Goal: Task Accomplishment & Management: Manage account settings

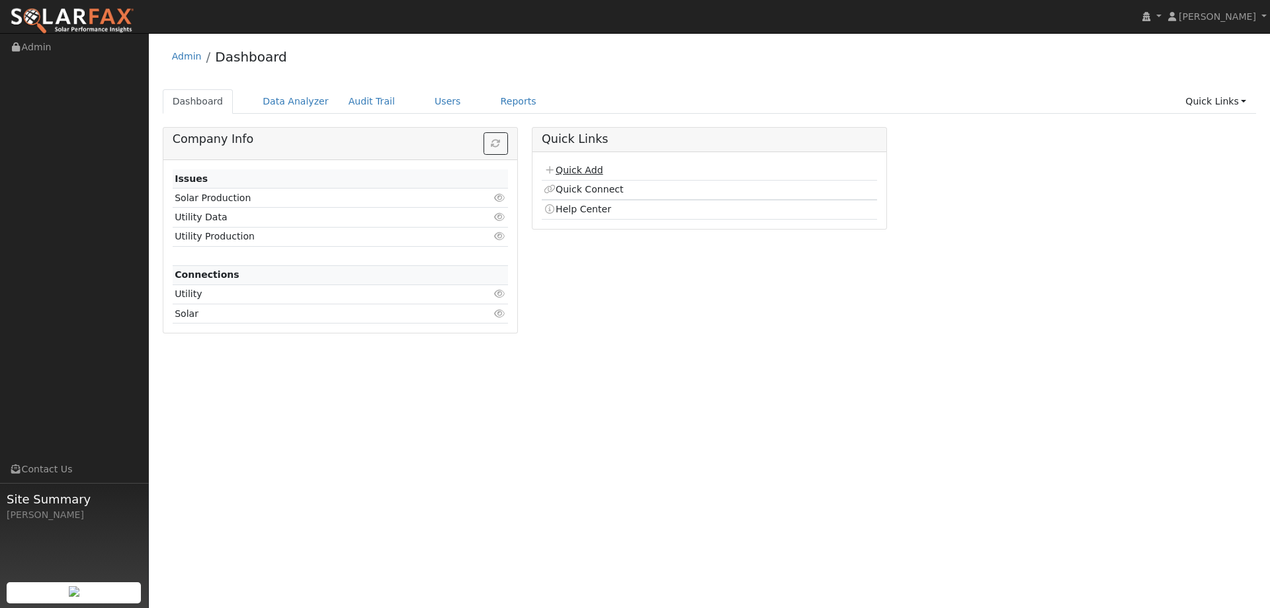
click at [572, 169] on link "Quick Add" at bounding box center [573, 170] width 59 height 11
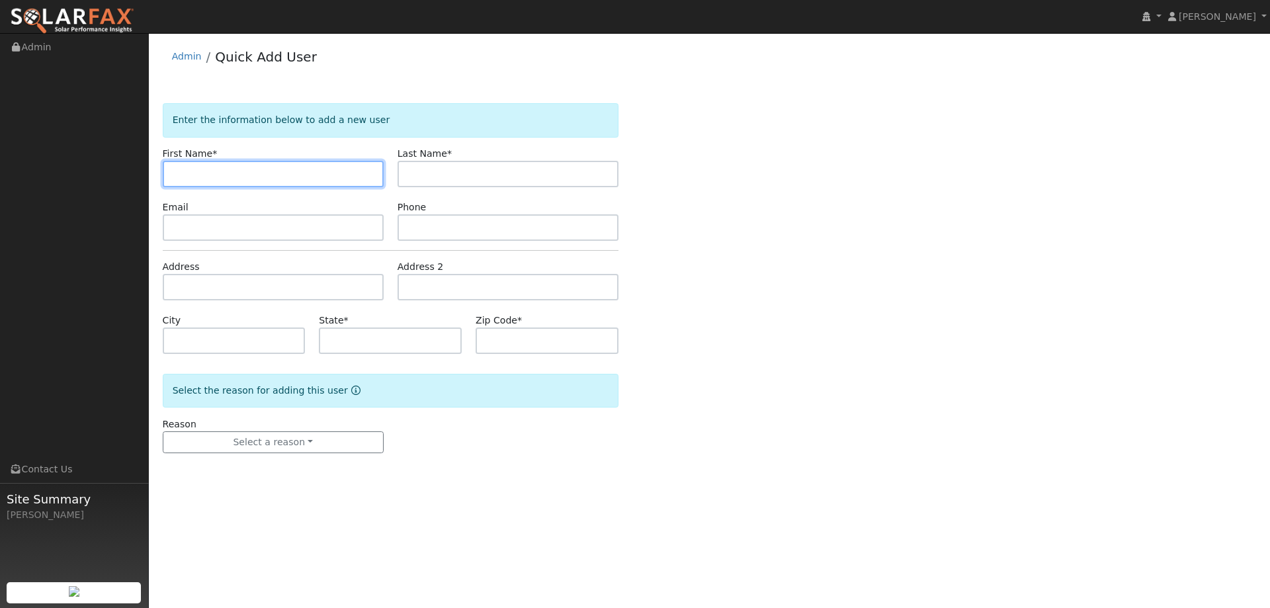
click at [184, 171] on input "text" at bounding box center [273, 174] width 221 height 26
paste input "Yauruy"
click at [178, 172] on input "Yauruy" at bounding box center [273, 174] width 221 height 26
type input "Yauruy"
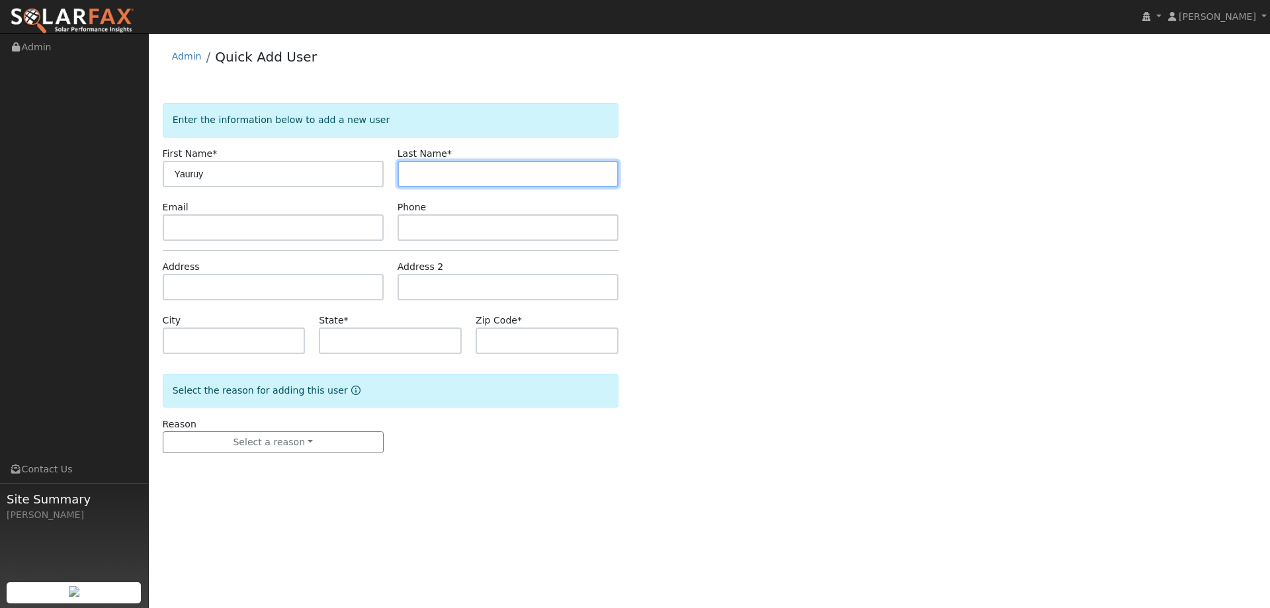
click at [430, 172] on input "text" at bounding box center [507, 174] width 221 height 26
click at [411, 172] on input "text" at bounding box center [507, 174] width 221 height 26
paste input "Kutsenko"
click at [410, 177] on input "Kutsenko" at bounding box center [507, 174] width 221 height 26
type input "Kutsenko"
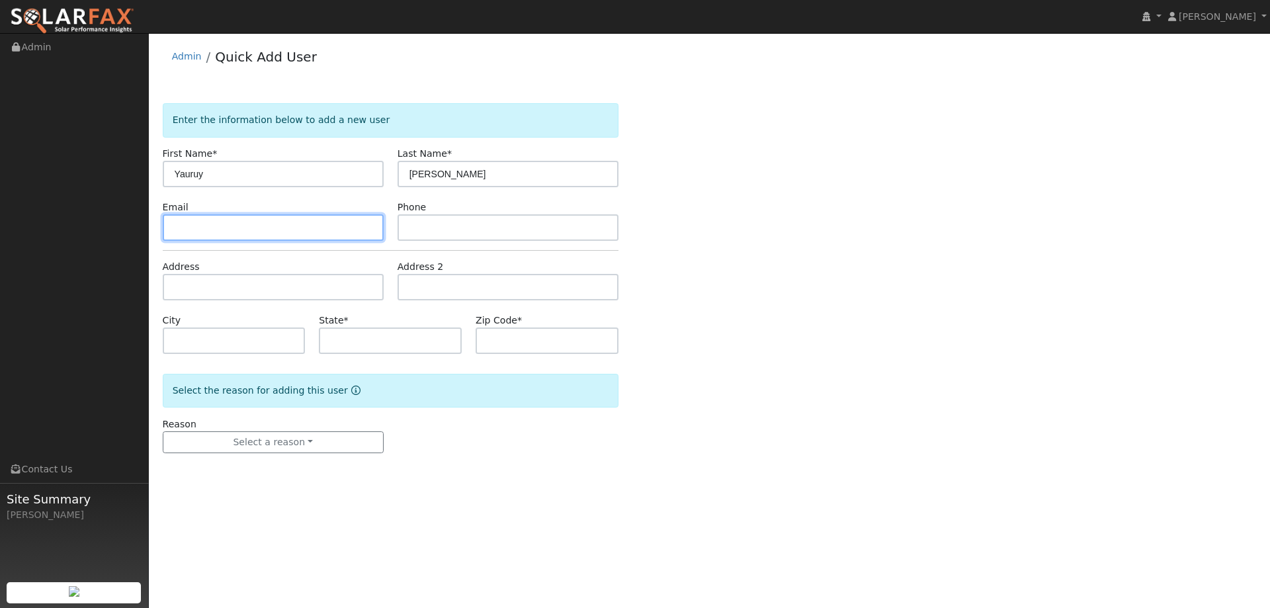
drag, startPoint x: 302, startPoint y: 230, endPoint x: 268, endPoint y: 232, distance: 33.8
click at [301, 230] on input "text" at bounding box center [273, 227] width 221 height 26
click at [206, 224] on input "text" at bounding box center [273, 227] width 221 height 26
paste input "[EMAIL_ADDRESS][DOMAIN_NAME]"
click at [175, 227] on input "[EMAIL_ADDRESS][DOMAIN_NAME]" at bounding box center [273, 227] width 221 height 26
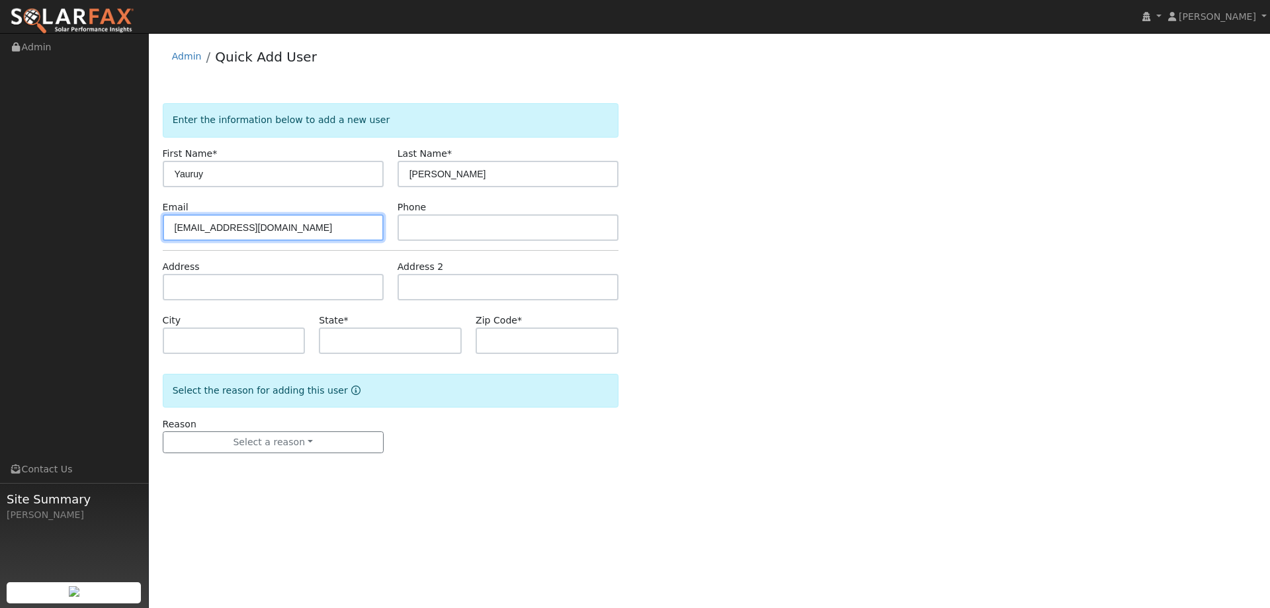
type input "[EMAIL_ADDRESS][DOMAIN_NAME]"
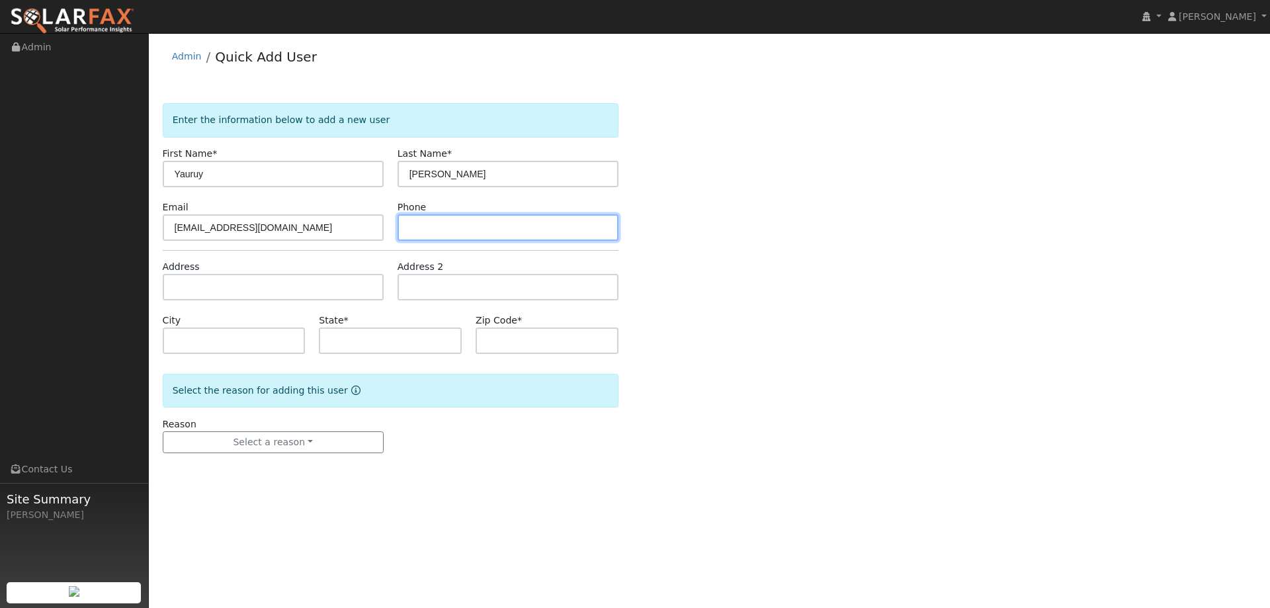
drag, startPoint x: 530, startPoint y: 233, endPoint x: 523, endPoint y: 231, distance: 7.1
click at [530, 233] on input "text" at bounding box center [507, 227] width 221 height 26
click at [408, 229] on input "text" at bounding box center [507, 227] width 221 height 26
paste input "(415) 236-2585"
click at [411, 226] on input "(415) 236-2585" at bounding box center [507, 227] width 221 height 26
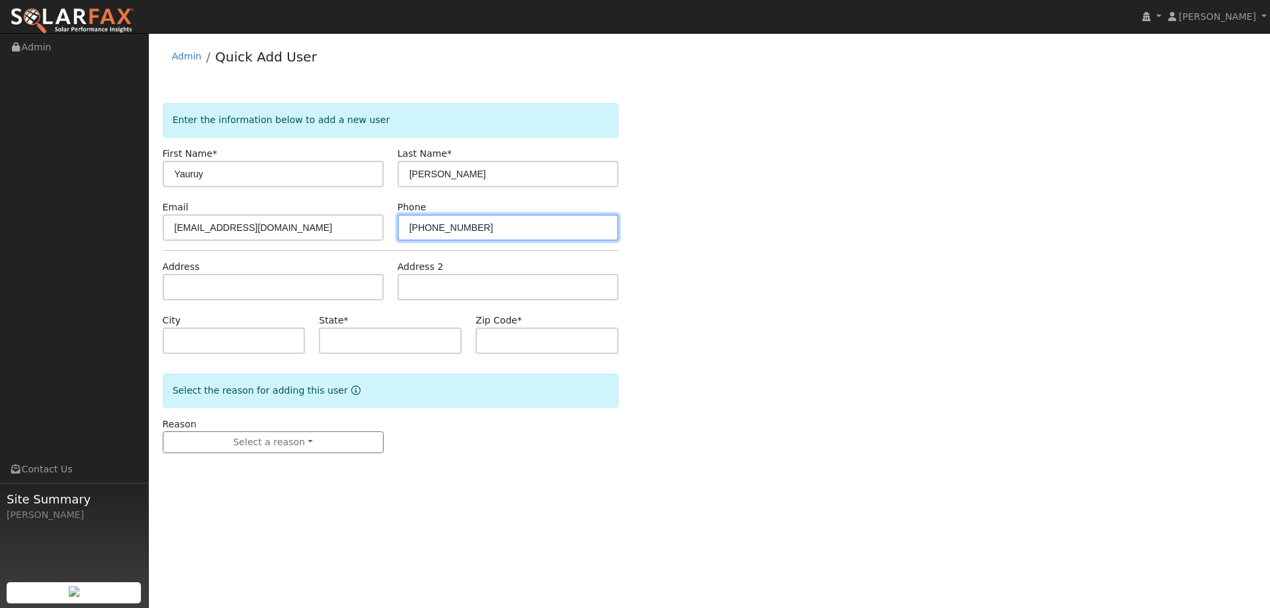
type input "(415) 236-2585"
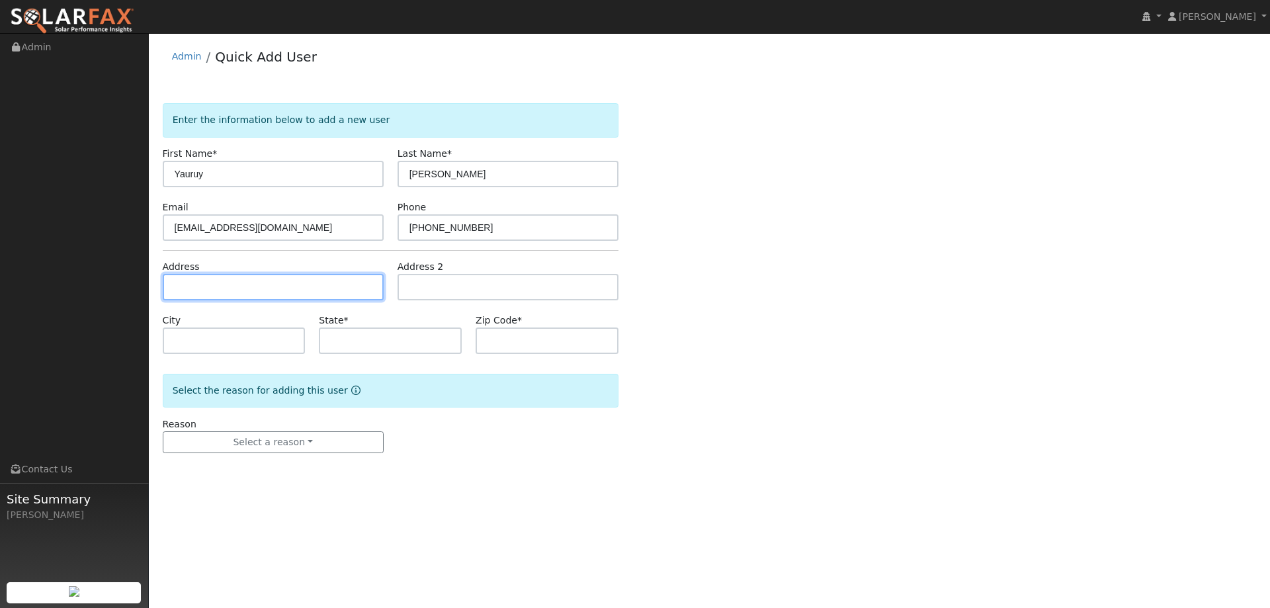
click at [291, 284] on input "text" at bounding box center [273, 287] width 221 height 26
click at [190, 294] on input "text" at bounding box center [273, 287] width 221 height 26
paste input "8740 Spooner Ct"
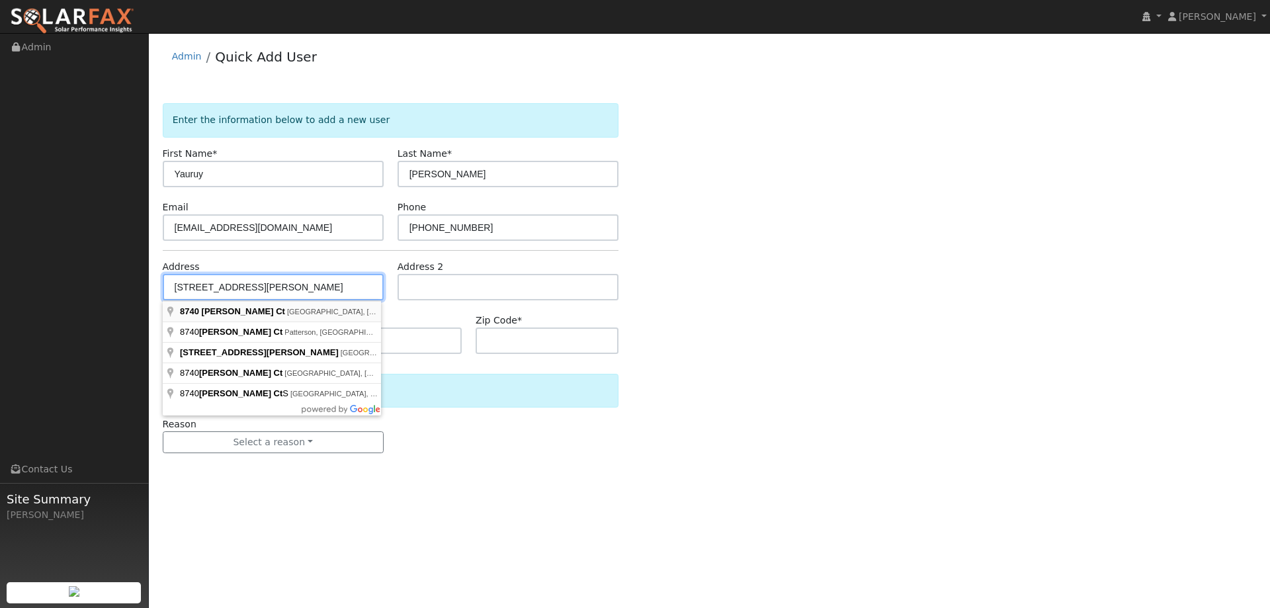
type input "8740 Spooner Court"
type input "Granite Bay"
type input "CA"
type input "95746"
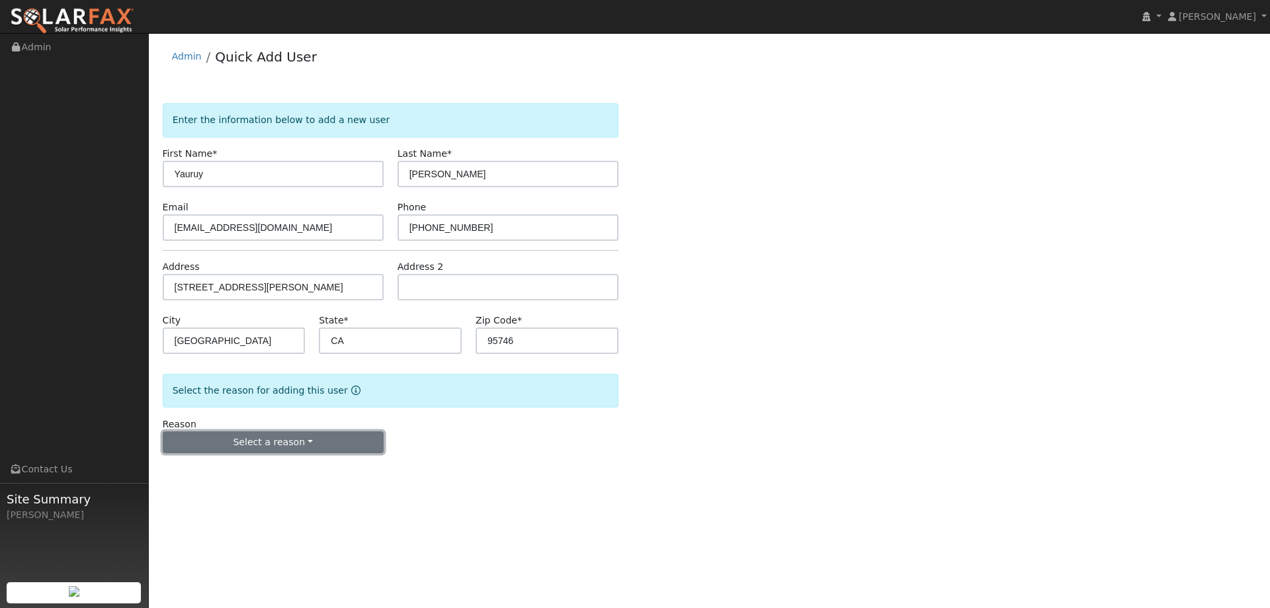
click at [280, 436] on button "Select a reason" at bounding box center [273, 442] width 221 height 22
click at [245, 466] on link "New lead" at bounding box center [236, 469] width 146 height 19
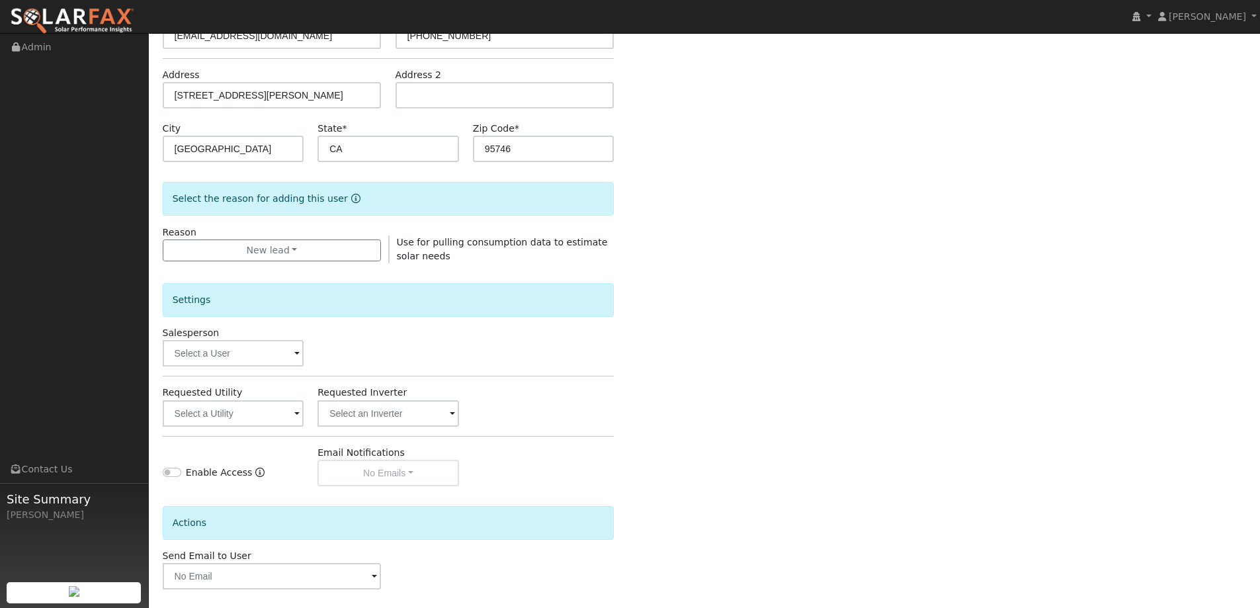
scroll to position [198, 0]
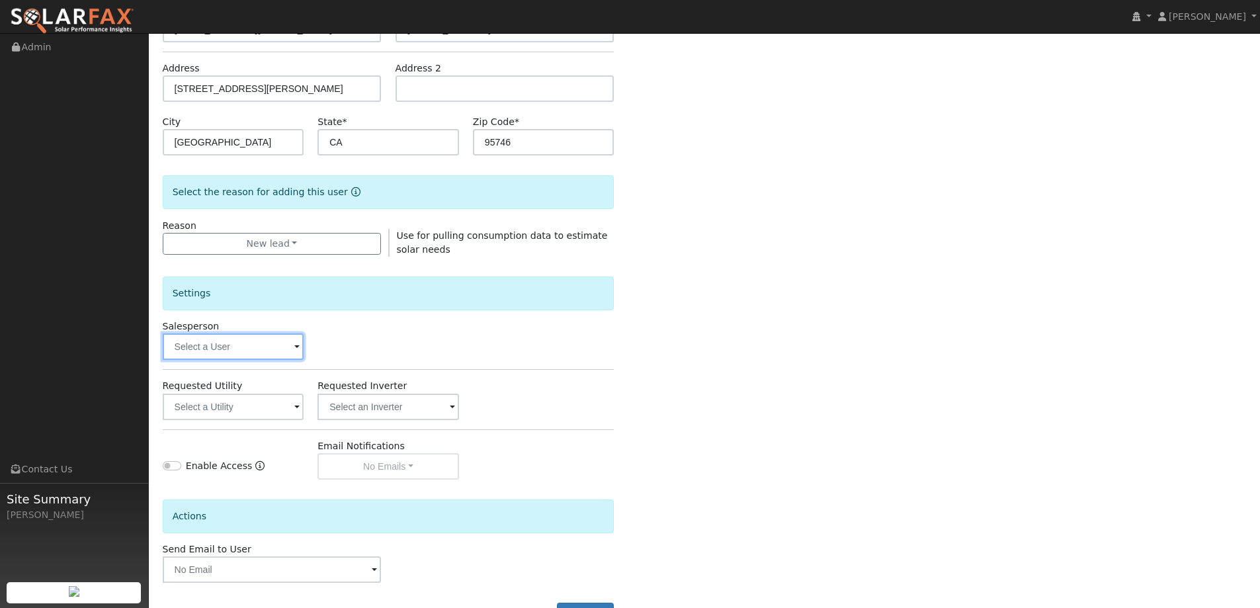
click at [280, 348] on input "text" at bounding box center [234, 346] width 142 height 26
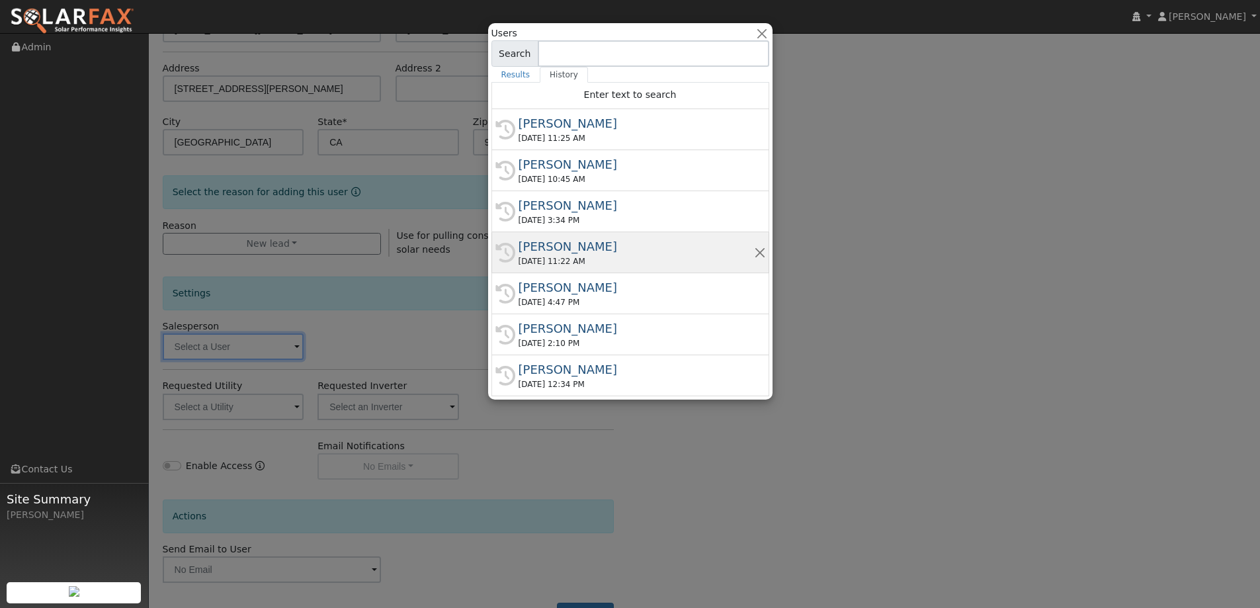
click at [637, 256] on div "09/04/2025 11:22 AM" at bounding box center [635, 261] width 235 height 12
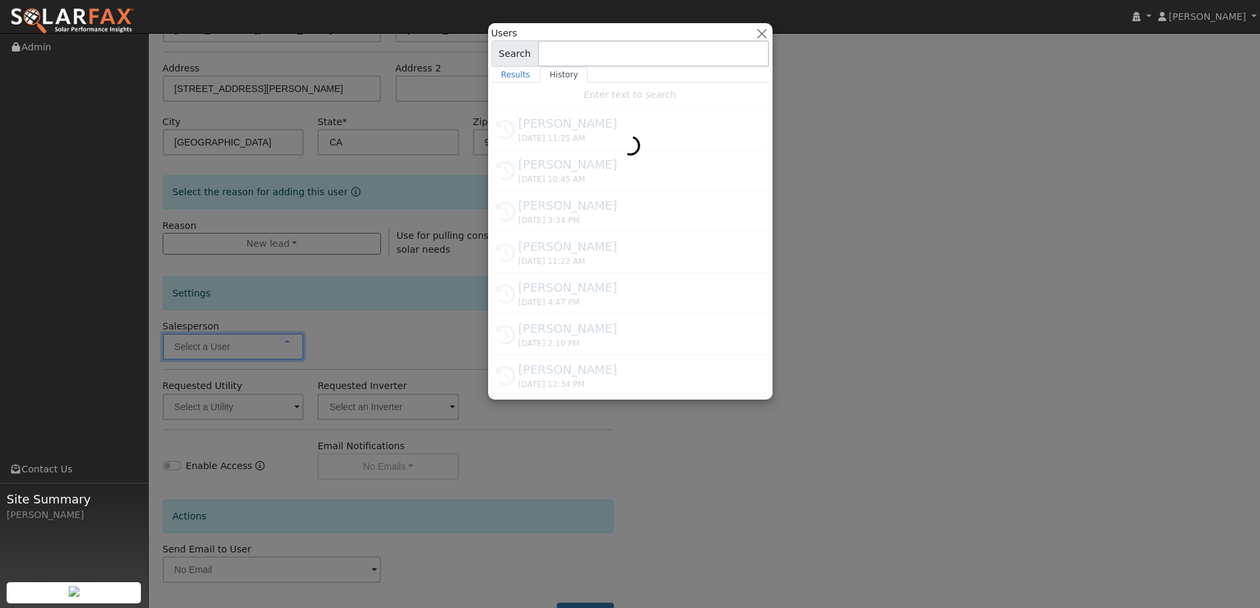
type input "Tim Tedder"
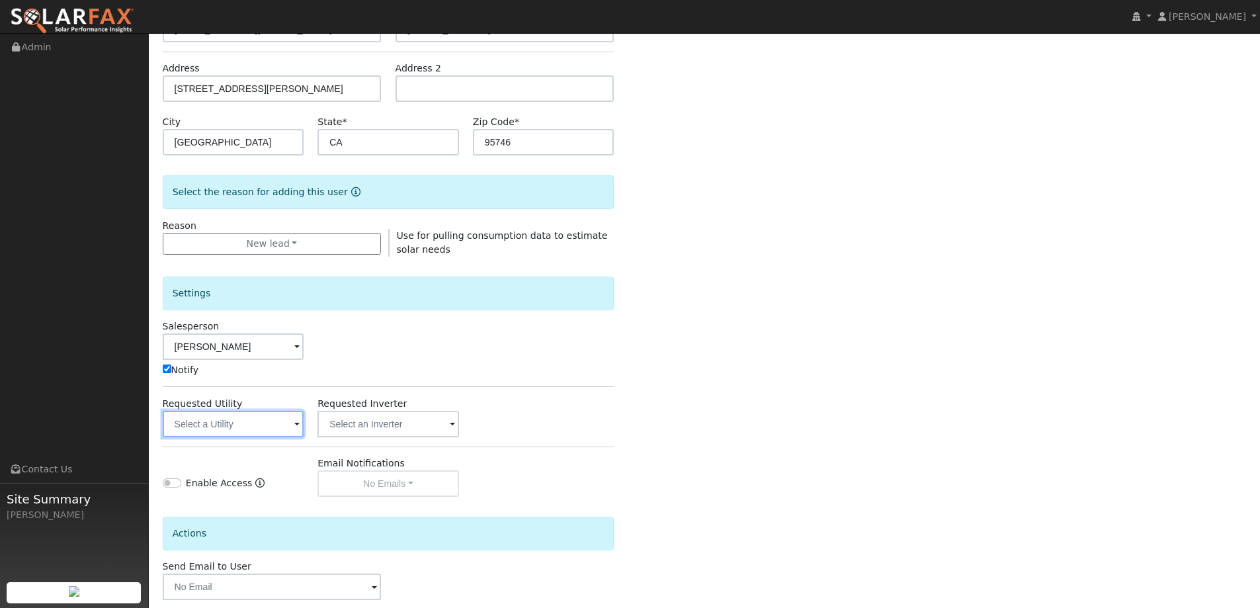
click at [298, 415] on input "text" at bounding box center [234, 424] width 142 height 26
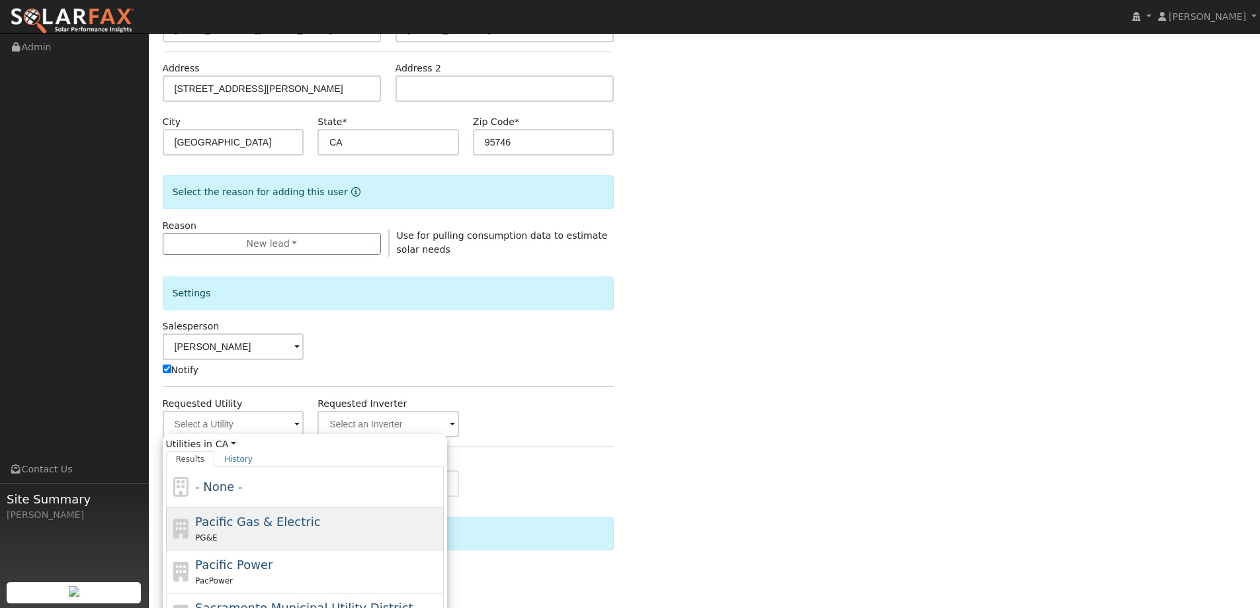
click at [327, 515] on div "Pacific Gas & Electric PG&E" at bounding box center [317, 528] width 245 height 32
type input "Pacific Gas & Electric"
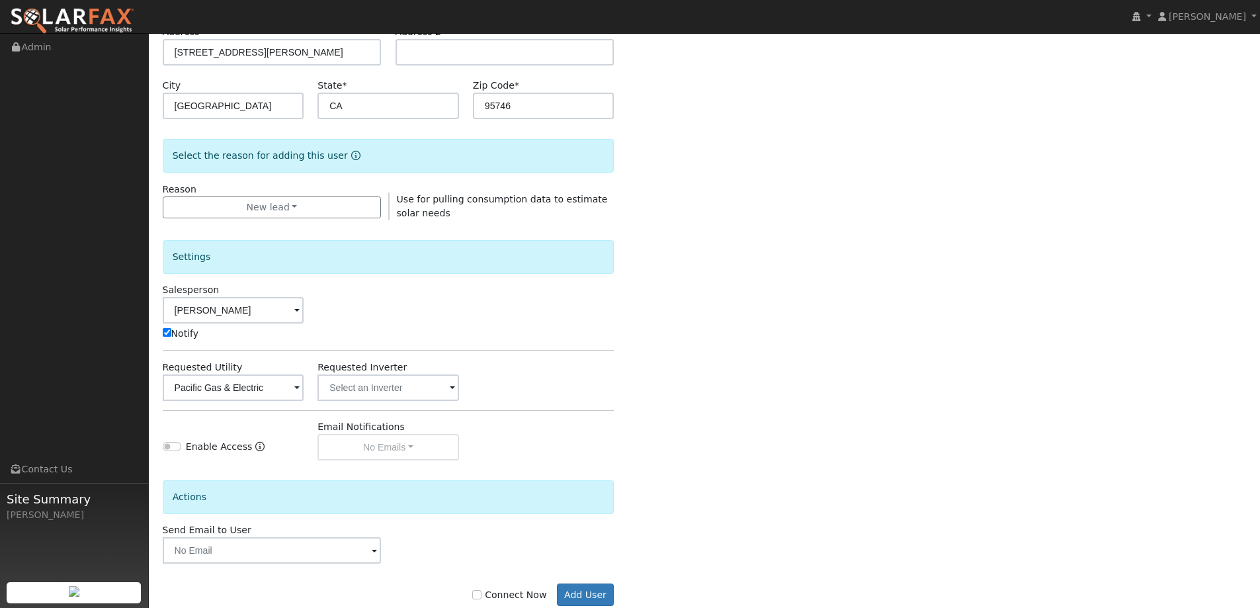
scroll to position [266, 0]
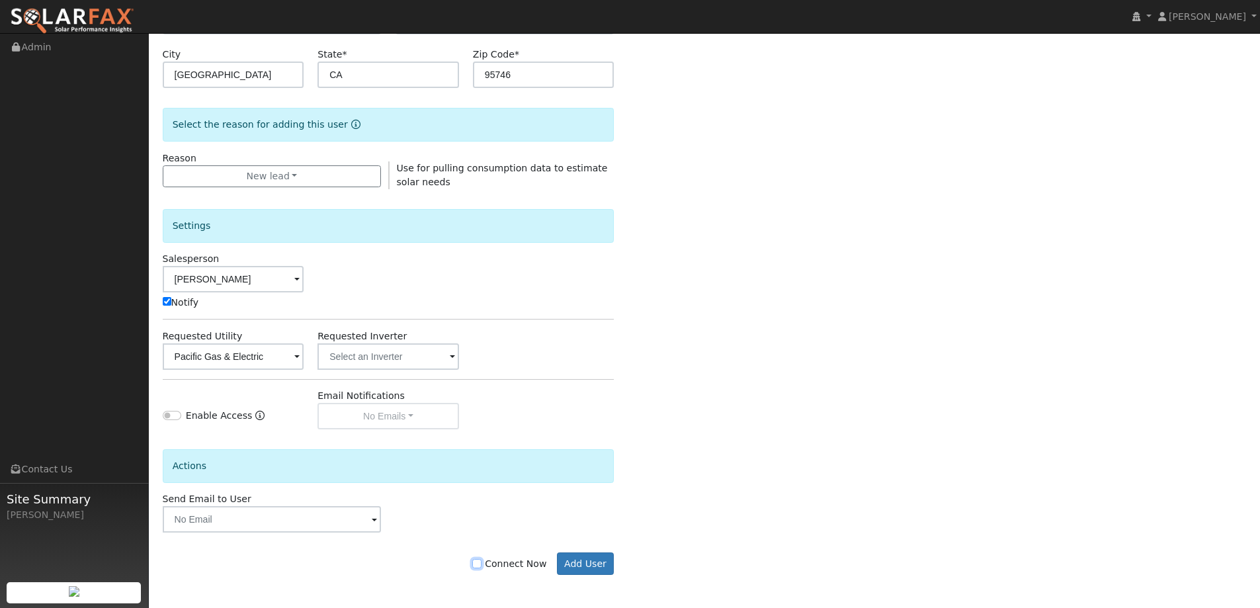
click at [481, 563] on input "Connect Now" at bounding box center [476, 563] width 9 height 9
checkbox input "true"
click at [567, 568] on button "Add User" at bounding box center [586, 563] width 58 height 22
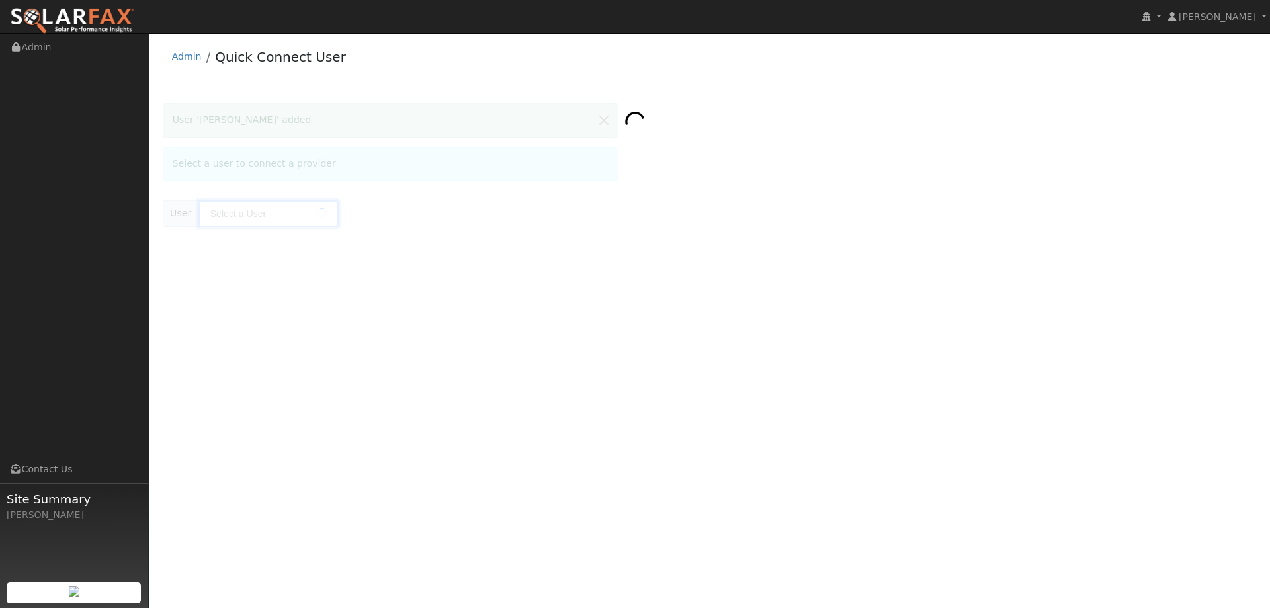
type input "Yauruy Kutsenko"
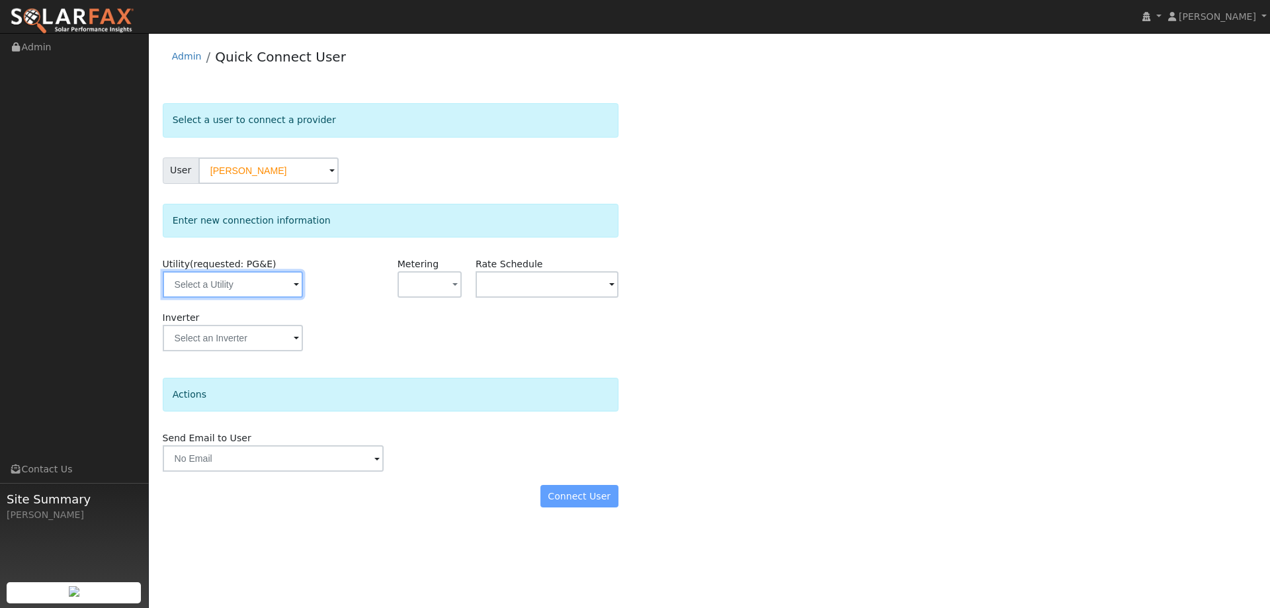
click at [251, 284] on input "text" at bounding box center [233, 284] width 140 height 26
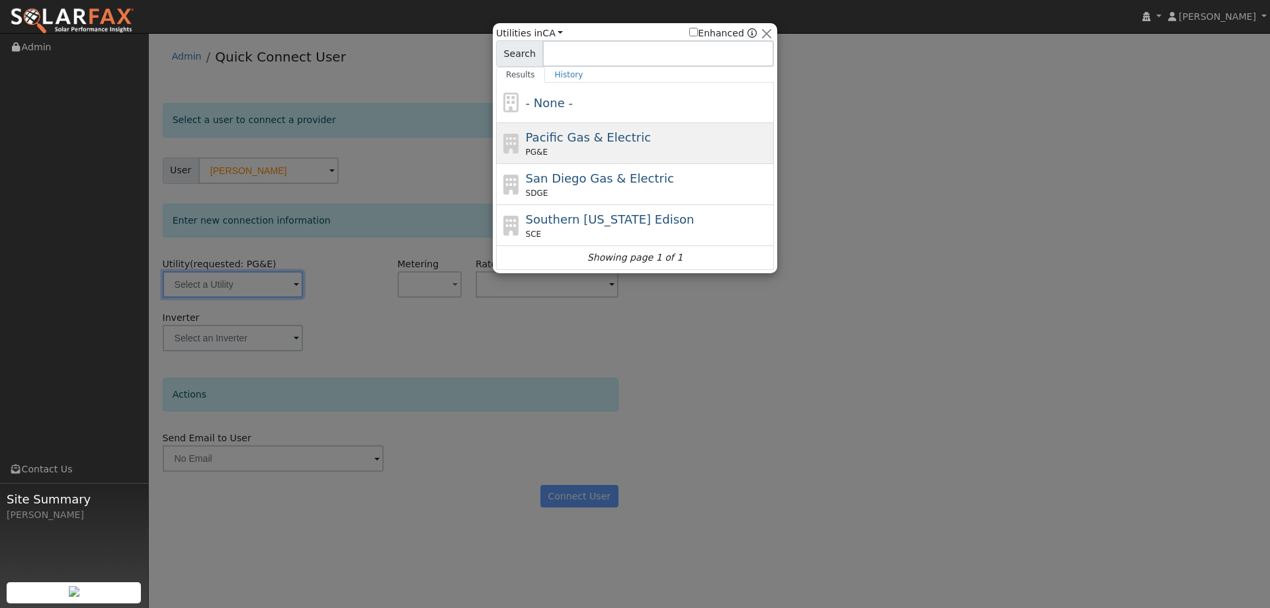
click at [636, 147] on div "PG&E" at bounding box center [648, 152] width 245 height 12
type input "PG&E"
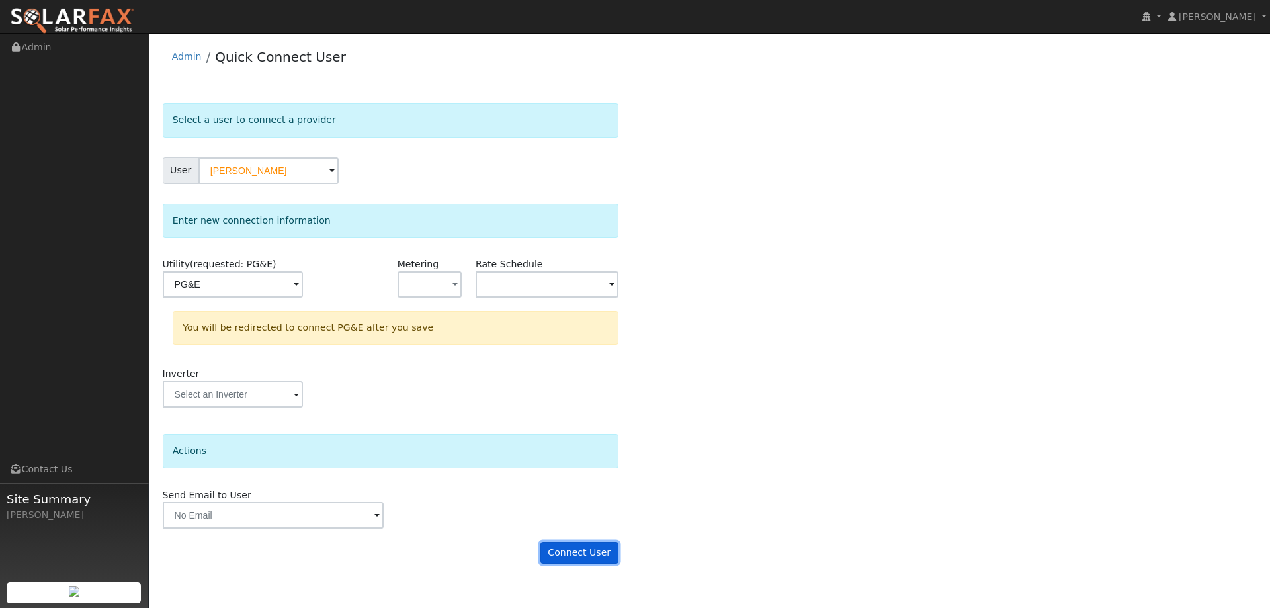
click at [581, 551] on button "Connect User" at bounding box center [579, 553] width 78 height 22
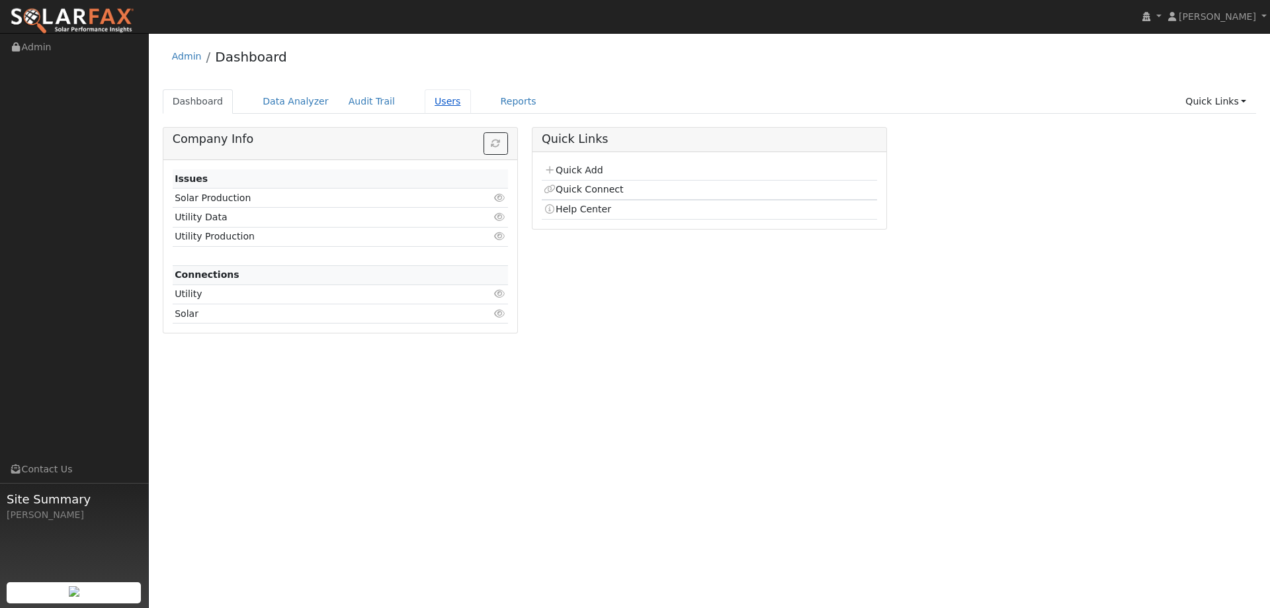
click at [425, 108] on link "Users" at bounding box center [448, 101] width 46 height 24
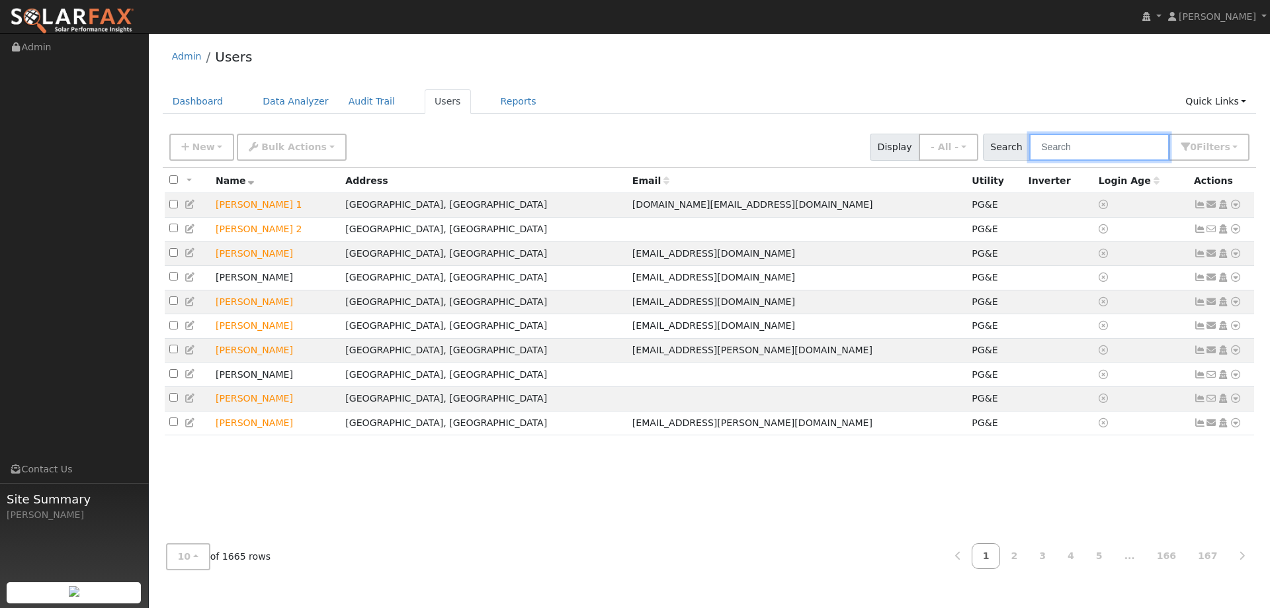
click at [1055, 150] on input "text" at bounding box center [1099, 147] width 140 height 27
paste input "Yauruy Kutsenko"
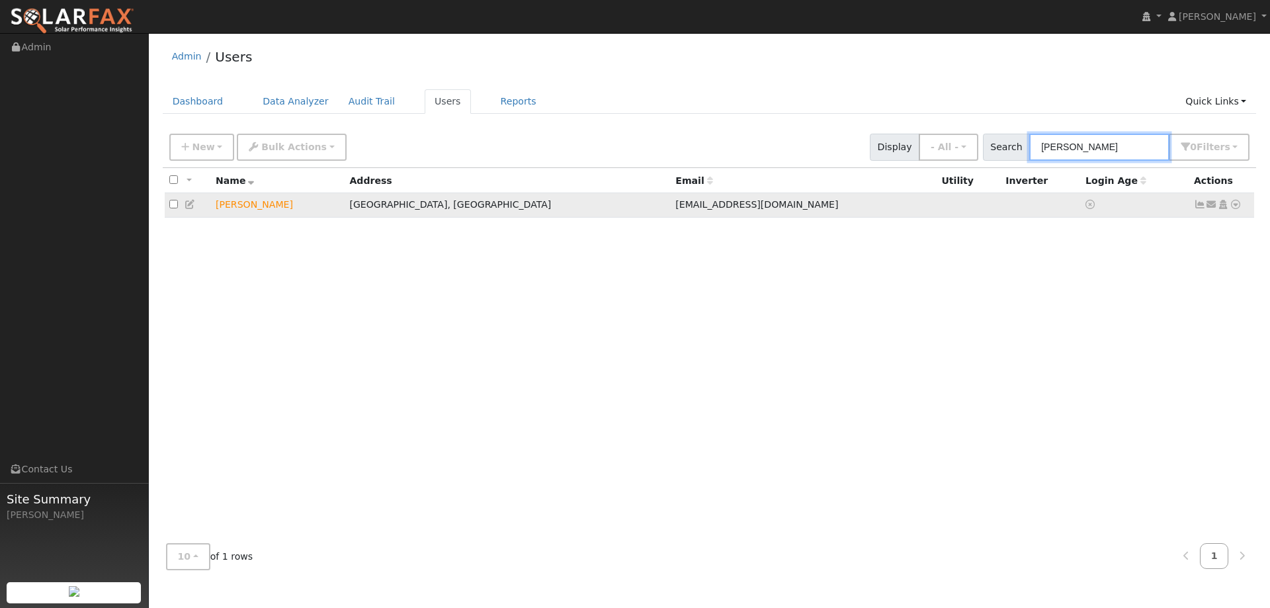
type input "Yauruy Kutsenko"
click at [1242, 204] on td "Send Email... Copy a Link Reset Password Open Access Data Analyzer Reports Scen…" at bounding box center [1221, 205] width 65 height 24
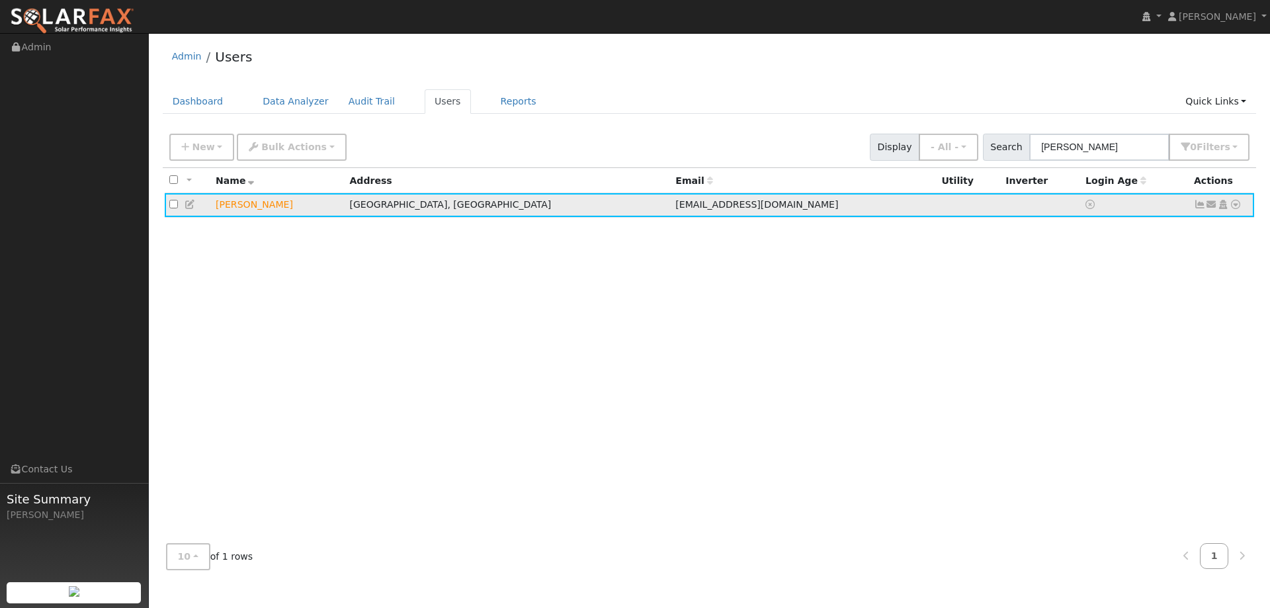
click at [1238, 207] on icon at bounding box center [1235, 204] width 12 height 9
click at [1120, 305] on link "Utility" at bounding box center [1098, 305] width 92 height 19
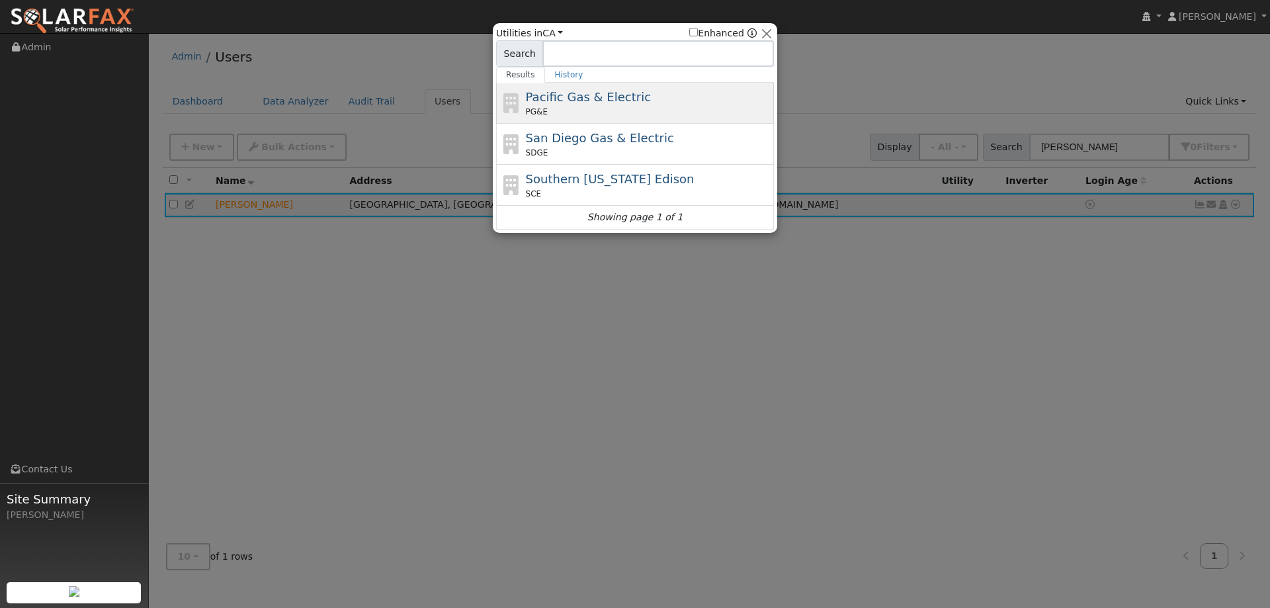
click at [630, 99] on span "Pacific Gas & Electric" at bounding box center [588, 97] width 125 height 14
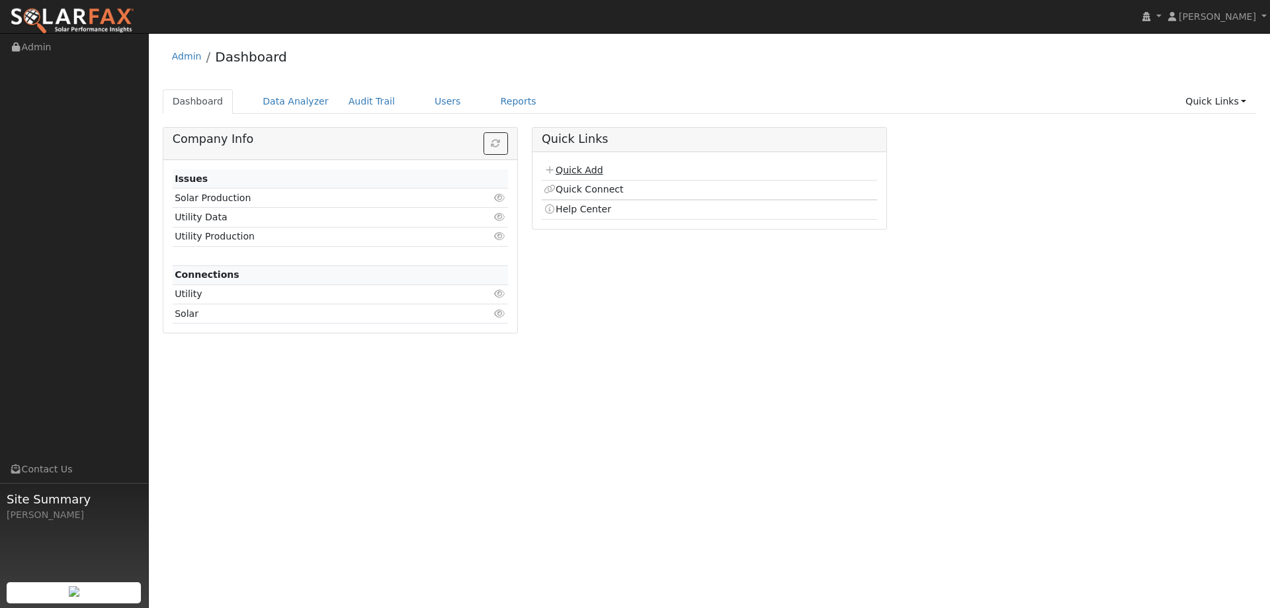
click at [585, 169] on link "Quick Add" at bounding box center [573, 170] width 59 height 11
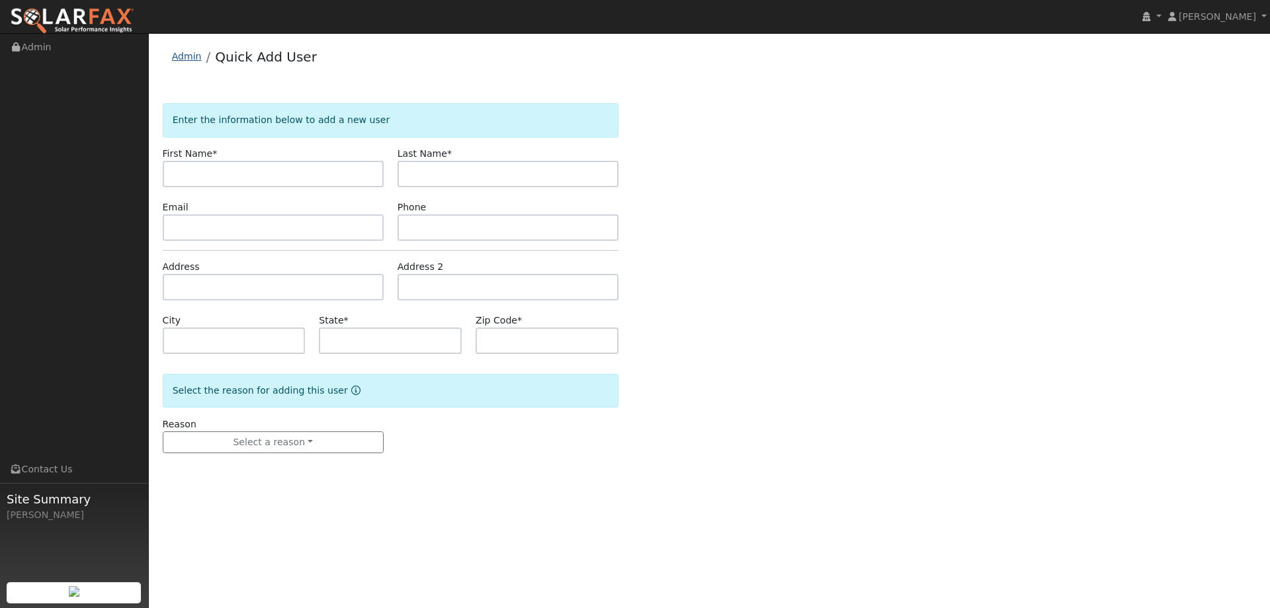
click at [188, 60] on link "Admin" at bounding box center [187, 56] width 30 height 11
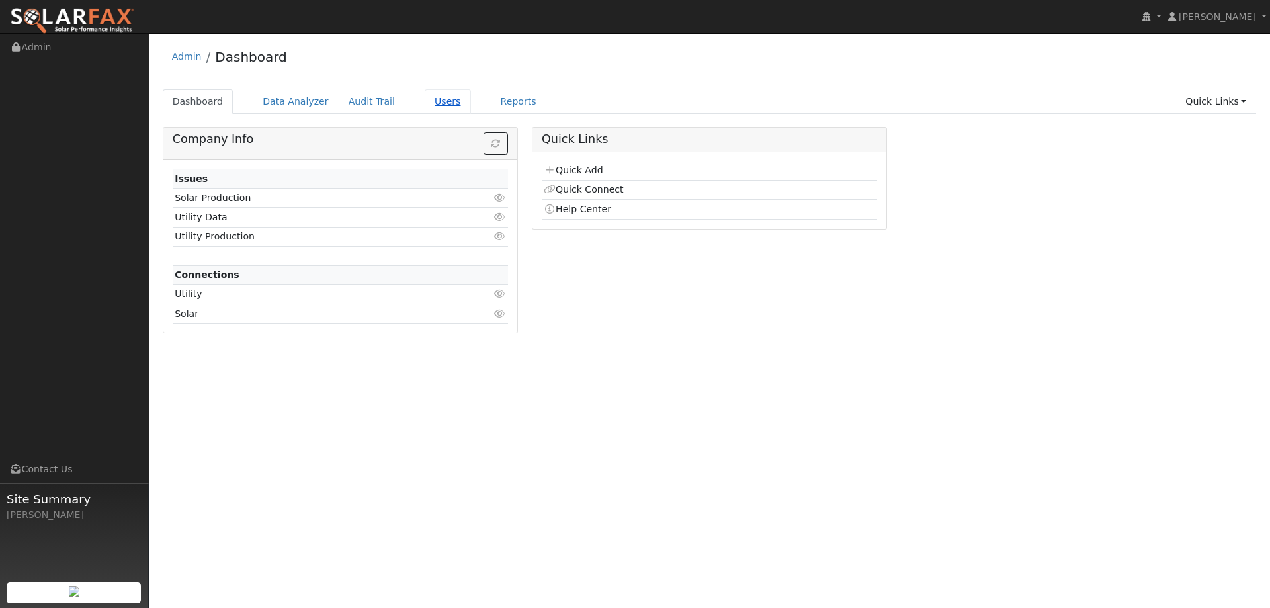
click at [426, 100] on link "Users" at bounding box center [448, 101] width 46 height 24
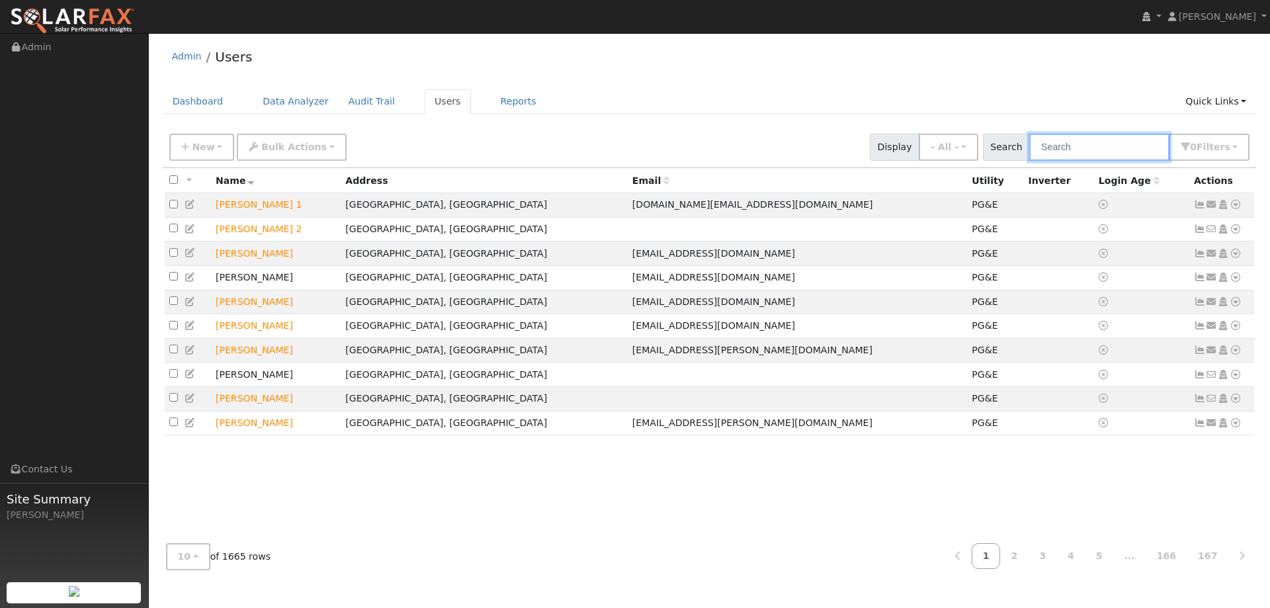
click at [1062, 145] on input "text" at bounding box center [1099, 147] width 140 height 27
paste input "Yauruy Kutsenko"
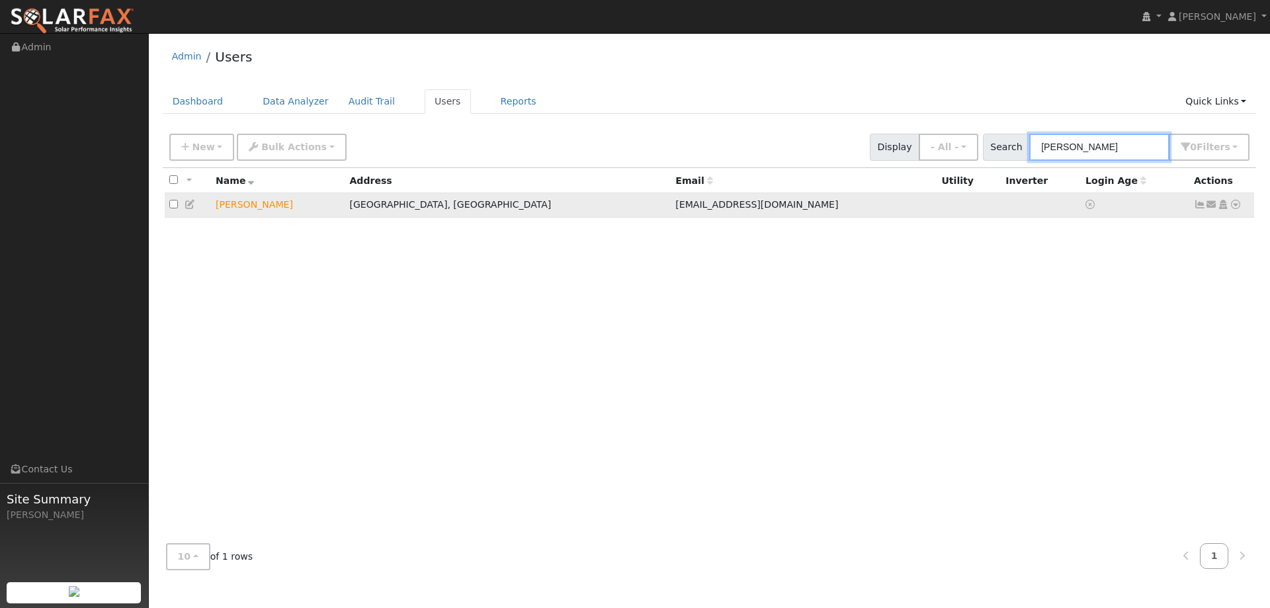
type input "Yauruy Kutsenko"
click at [1239, 205] on icon at bounding box center [1235, 204] width 12 height 9
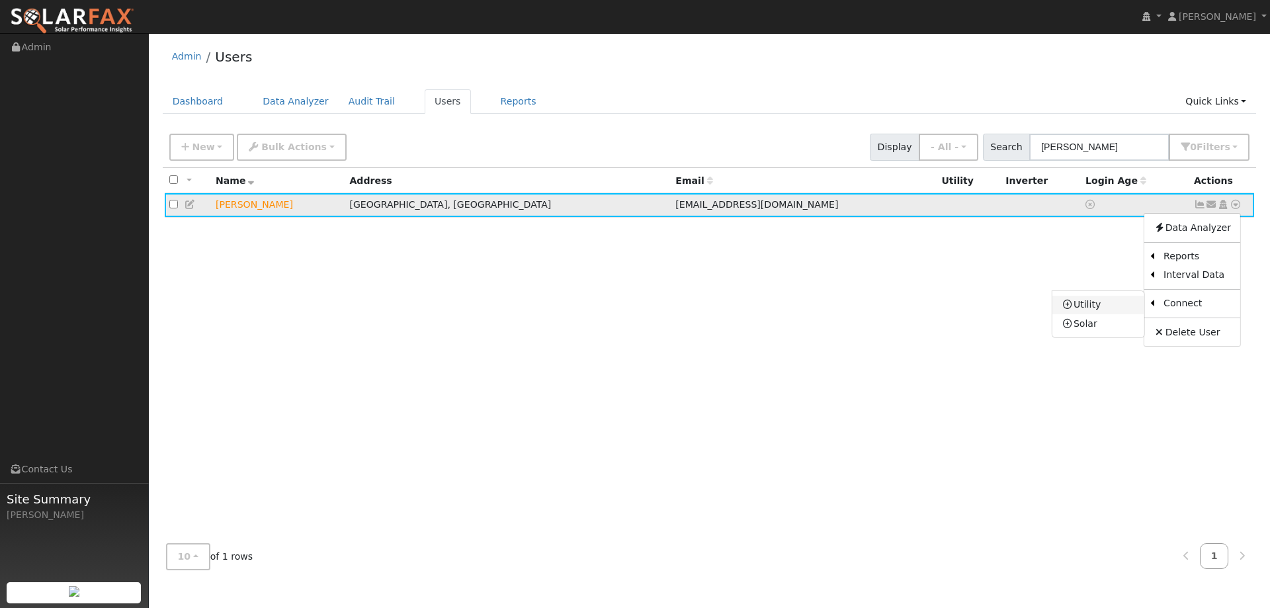
click at [1112, 302] on link "Utility" at bounding box center [1098, 305] width 92 height 19
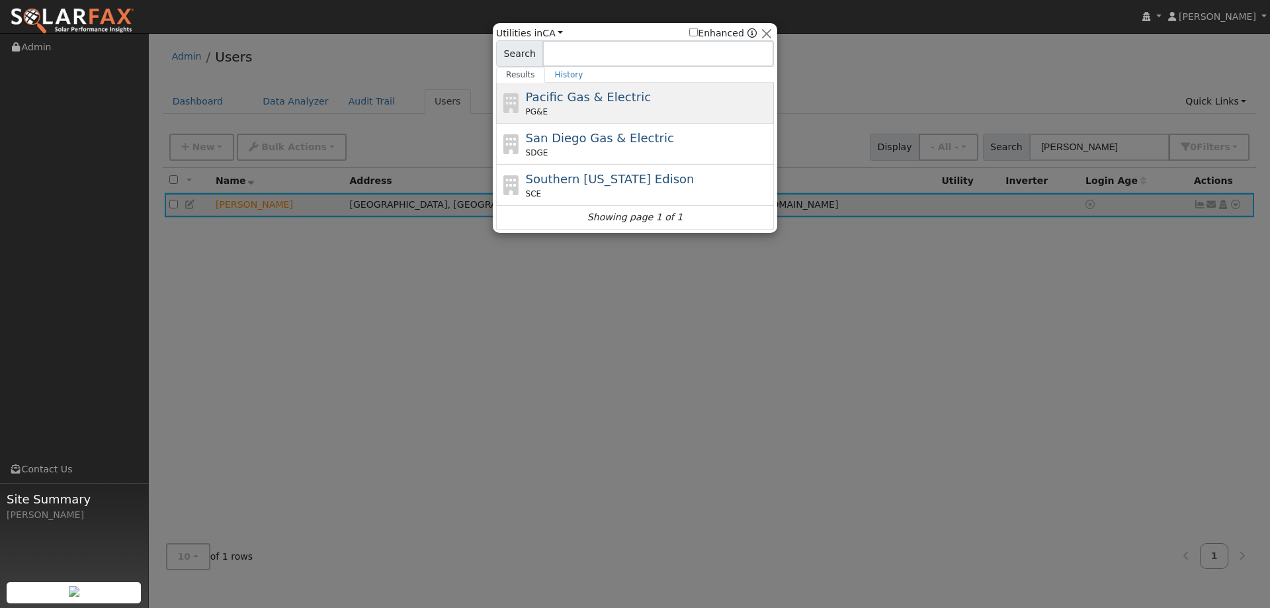
click at [633, 106] on div "PG&E" at bounding box center [648, 112] width 245 height 12
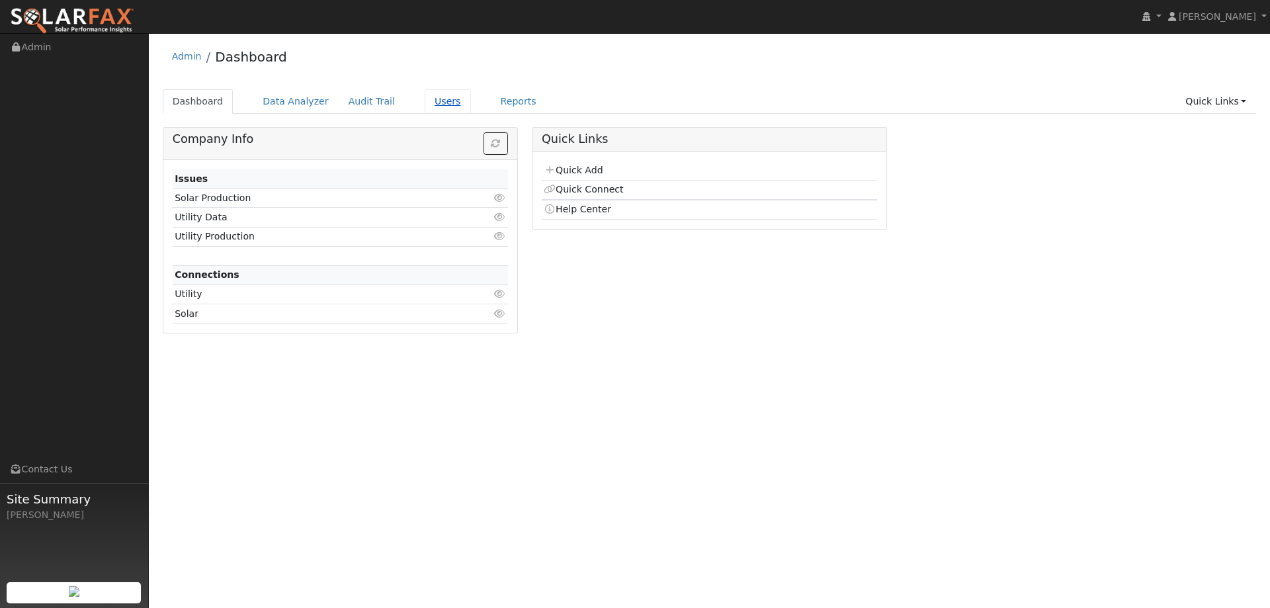
click at [440, 102] on link "Users" at bounding box center [448, 101] width 46 height 24
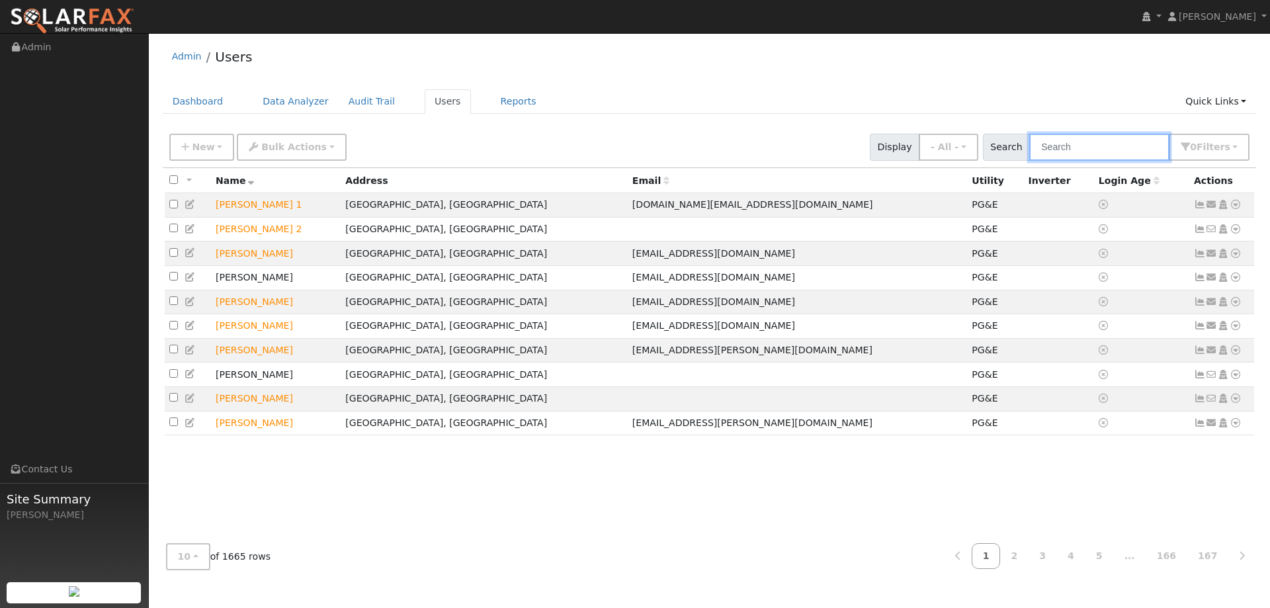
click at [1074, 147] on input "text" at bounding box center [1099, 147] width 140 height 27
paste input "Yauruy Kutsenko"
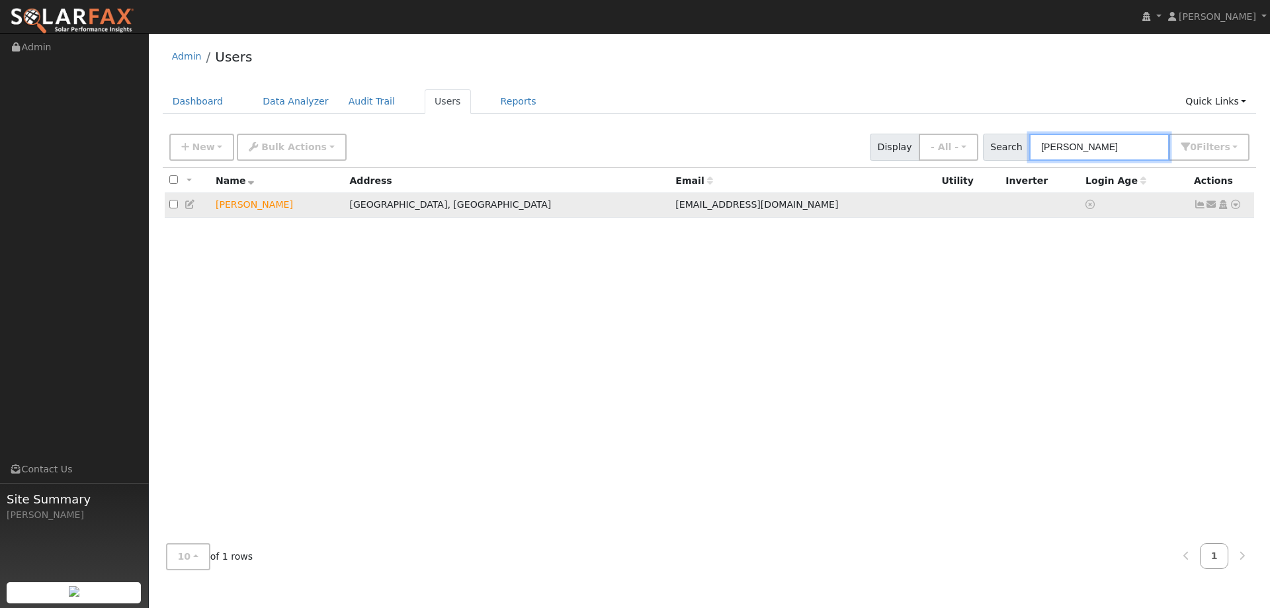
type input "Yauruy Kutsenko"
click at [1239, 206] on icon at bounding box center [1235, 204] width 12 height 9
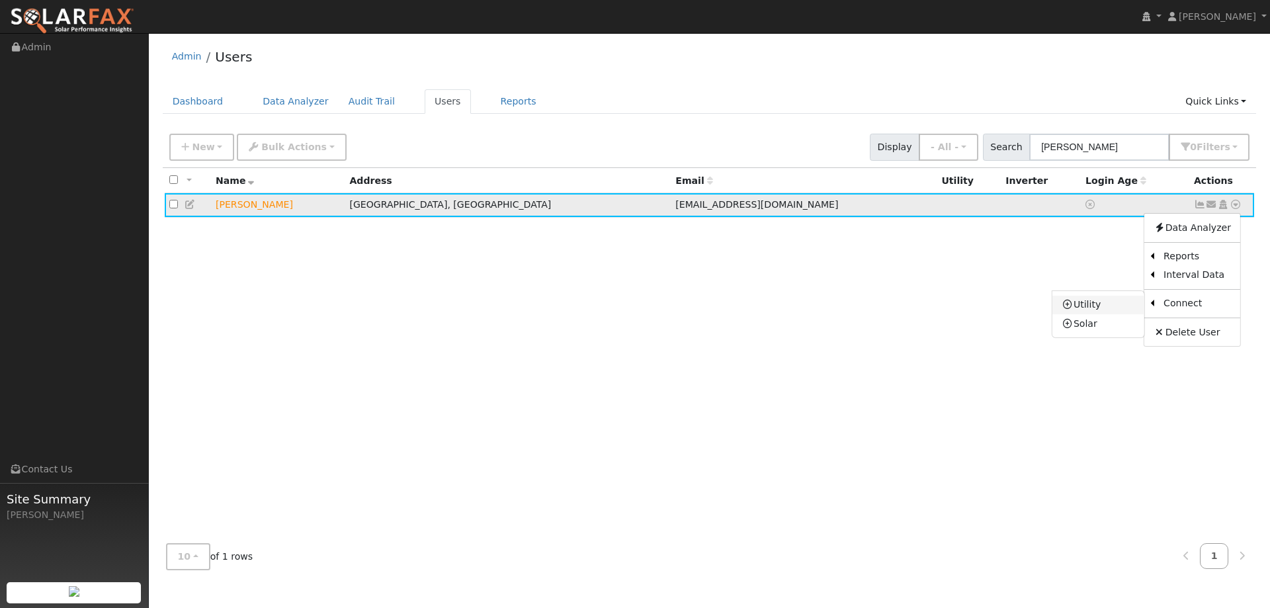
click at [1117, 307] on link "Utility" at bounding box center [1098, 305] width 92 height 19
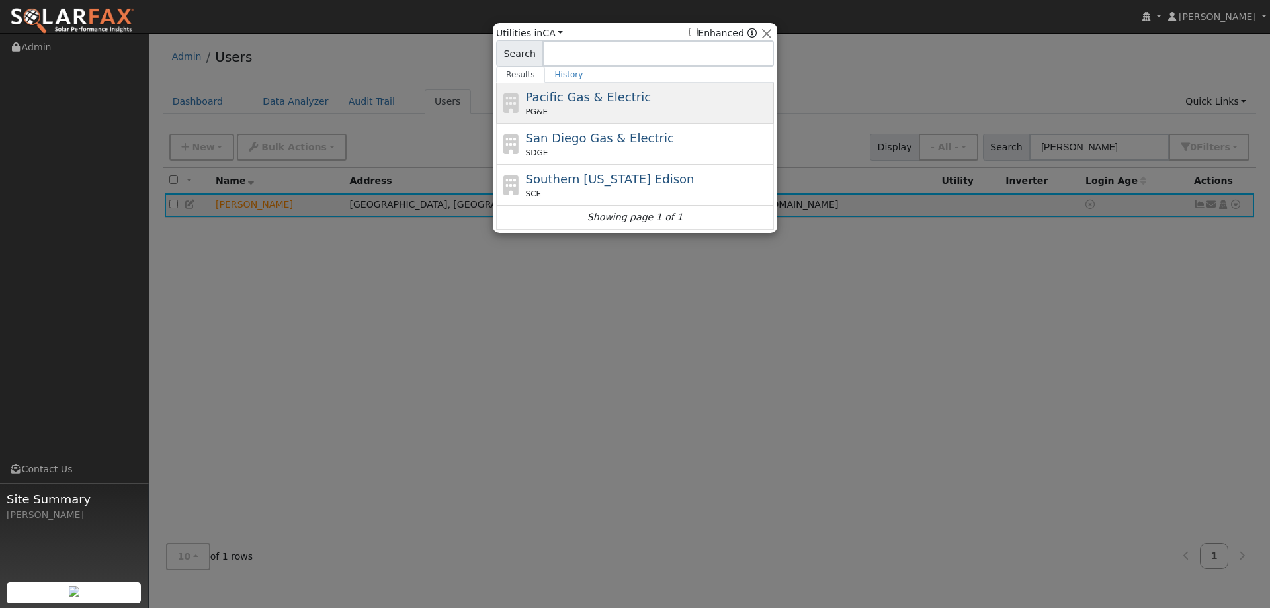
click at [593, 110] on div "PG&E" at bounding box center [648, 112] width 245 height 12
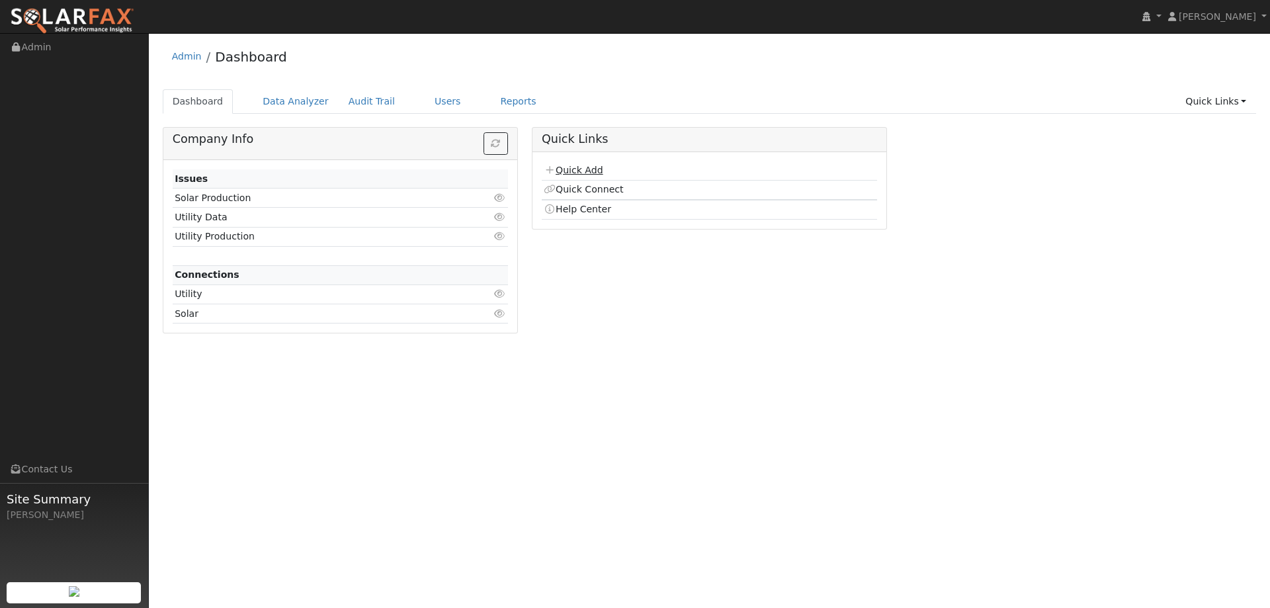
click at [569, 167] on link "Quick Add" at bounding box center [573, 170] width 59 height 11
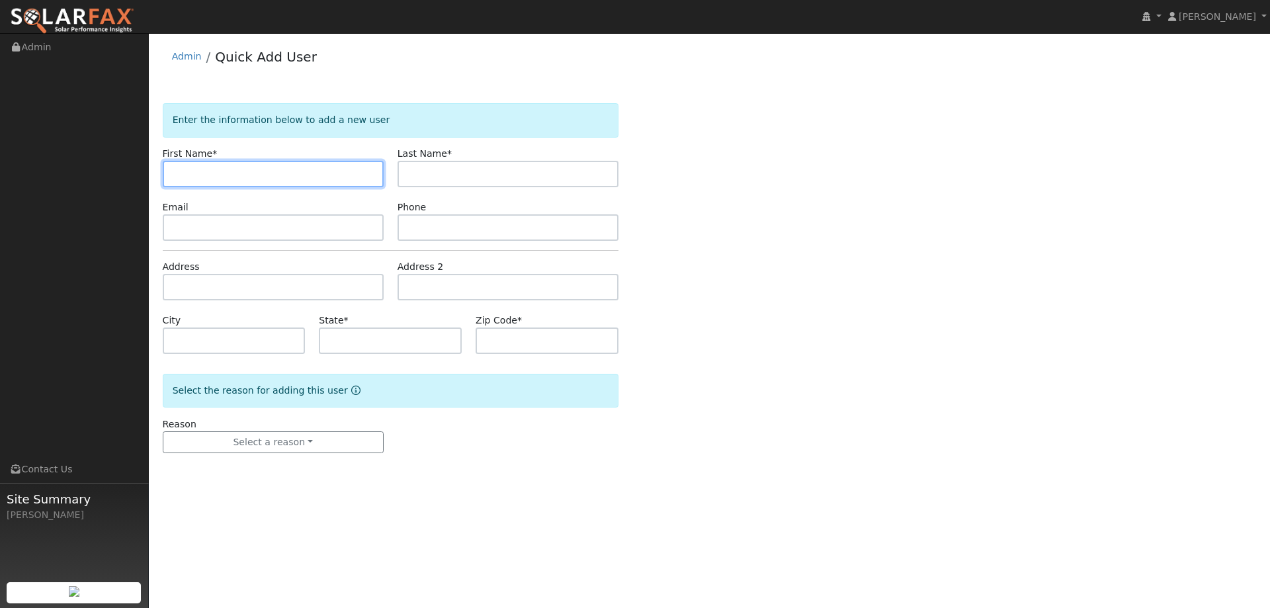
drag, startPoint x: 221, startPoint y: 168, endPoint x: 215, endPoint y: 172, distance: 7.2
click at [220, 168] on input "text" at bounding box center [273, 174] width 221 height 26
paste input "[PERSON_NAME]"
click at [175, 175] on input "[PERSON_NAME]" at bounding box center [273, 174] width 221 height 26
type input "[PERSON_NAME]"
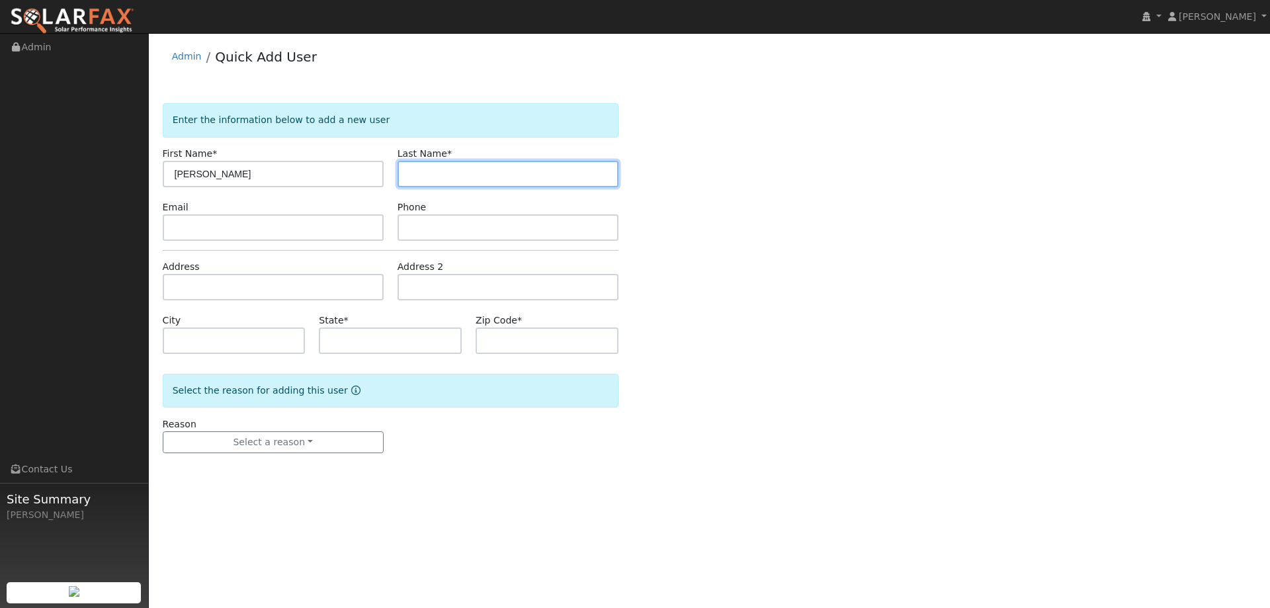
click at [435, 166] on input "text" at bounding box center [507, 174] width 221 height 26
click at [439, 168] on input "text" at bounding box center [507, 174] width 221 height 26
paste input "Recla"
type input "Recla"
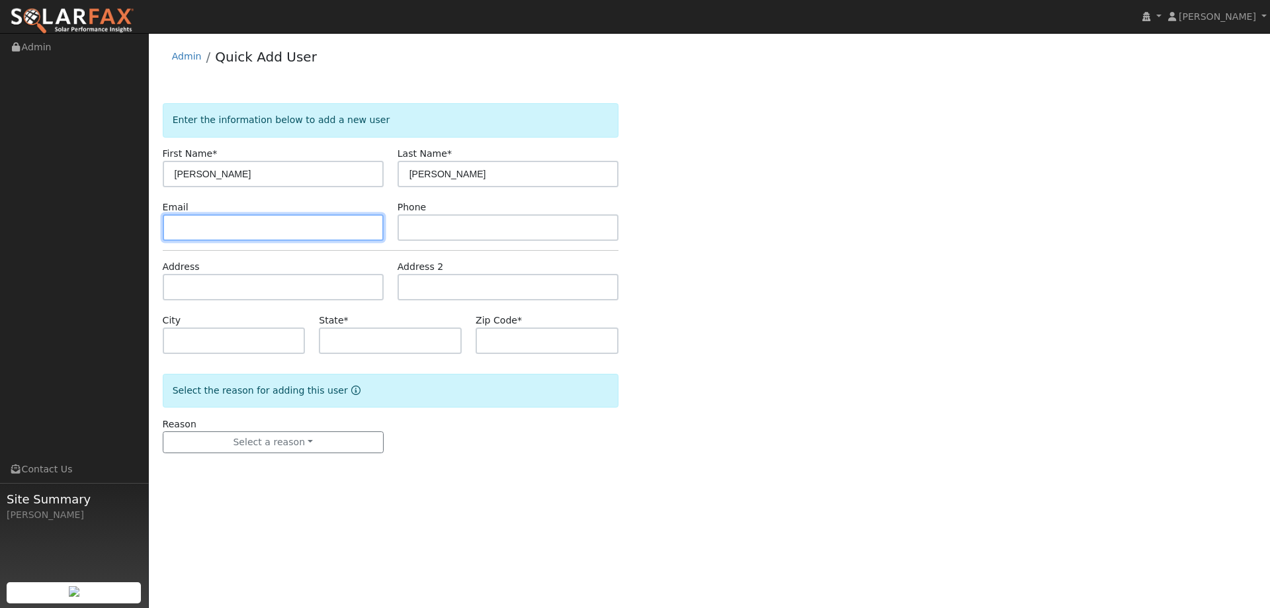
click at [296, 236] on input "text" at bounding box center [273, 227] width 221 height 26
click at [195, 224] on input "text" at bounding box center [273, 227] width 221 height 26
paste input "Gilbert4115@gmail.com"
click at [175, 224] on input "Gilbert4115@gmail.com" at bounding box center [273, 227] width 221 height 26
type input "Gilbert4115@gmail.com"
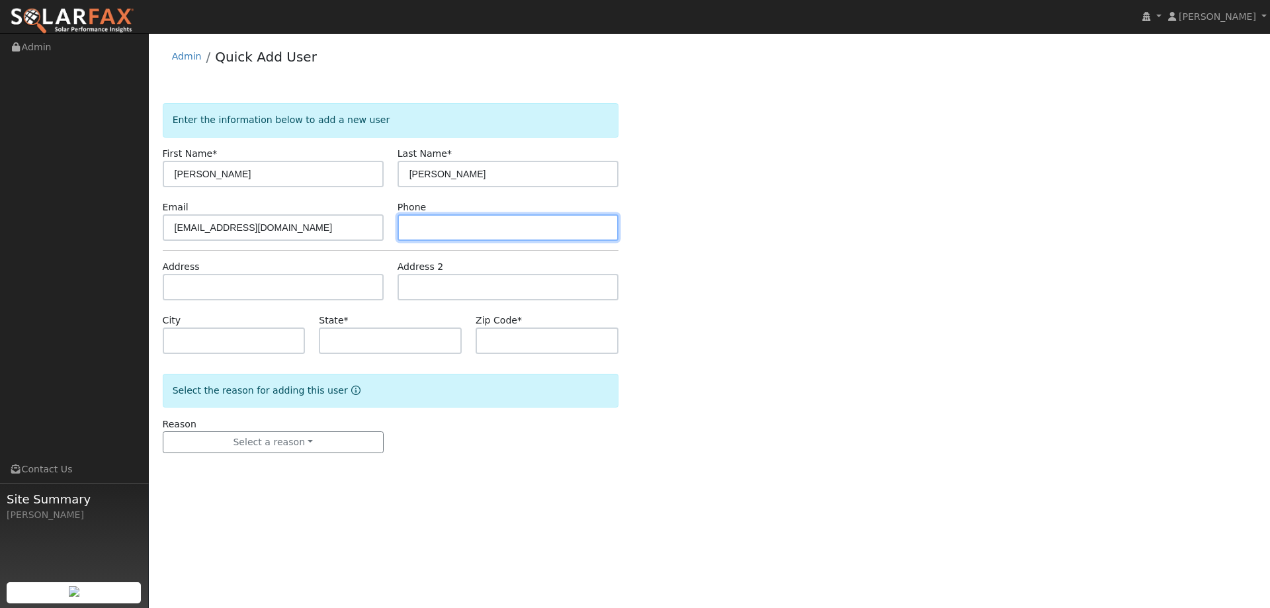
click at [460, 237] on input "text" at bounding box center [507, 227] width 221 height 26
click at [414, 227] on input "text" at bounding box center [507, 227] width 221 height 26
paste input "(206) 730-2307"
click at [413, 229] on input "(206) 730-2307" at bounding box center [507, 227] width 221 height 26
type input "(206) 730-2307"
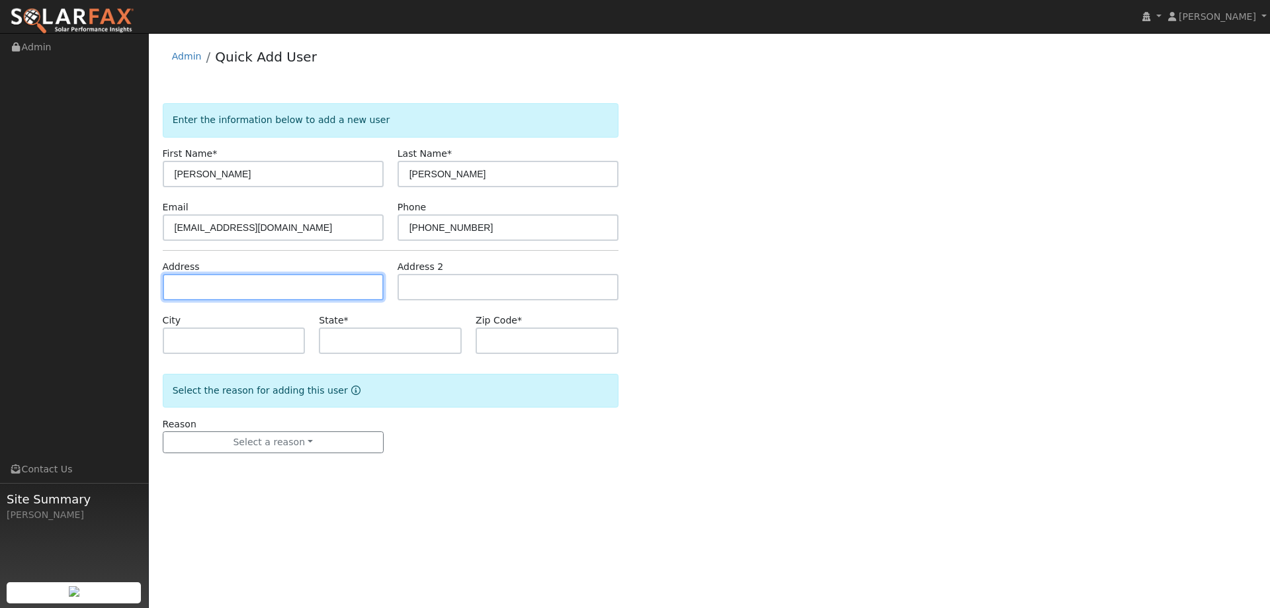
click at [232, 283] on input "text" at bounding box center [273, 287] width 221 height 26
click at [186, 285] on input "text" at bounding box center [273, 287] width 221 height 26
paste input "9 Cermenho Ct"
type input "9 Cermenho Court"
type input "San Rafael"
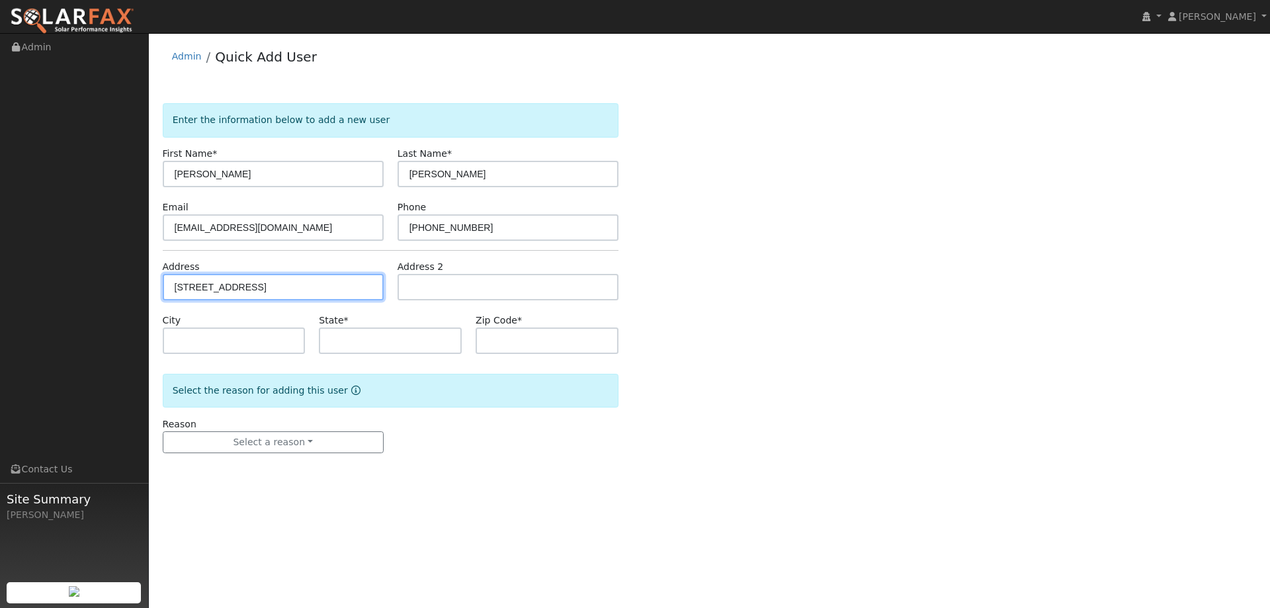
type input "CA"
type input "94903"
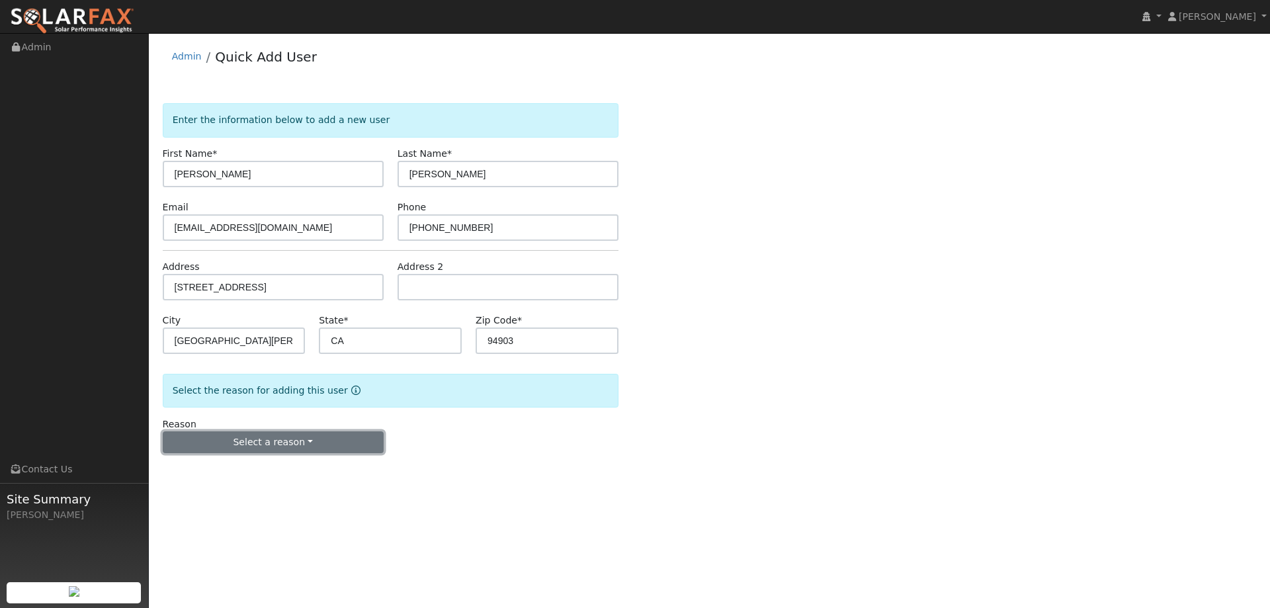
click at [288, 436] on button "Select a reason" at bounding box center [273, 442] width 221 height 22
click at [257, 465] on link "New lead" at bounding box center [236, 469] width 146 height 19
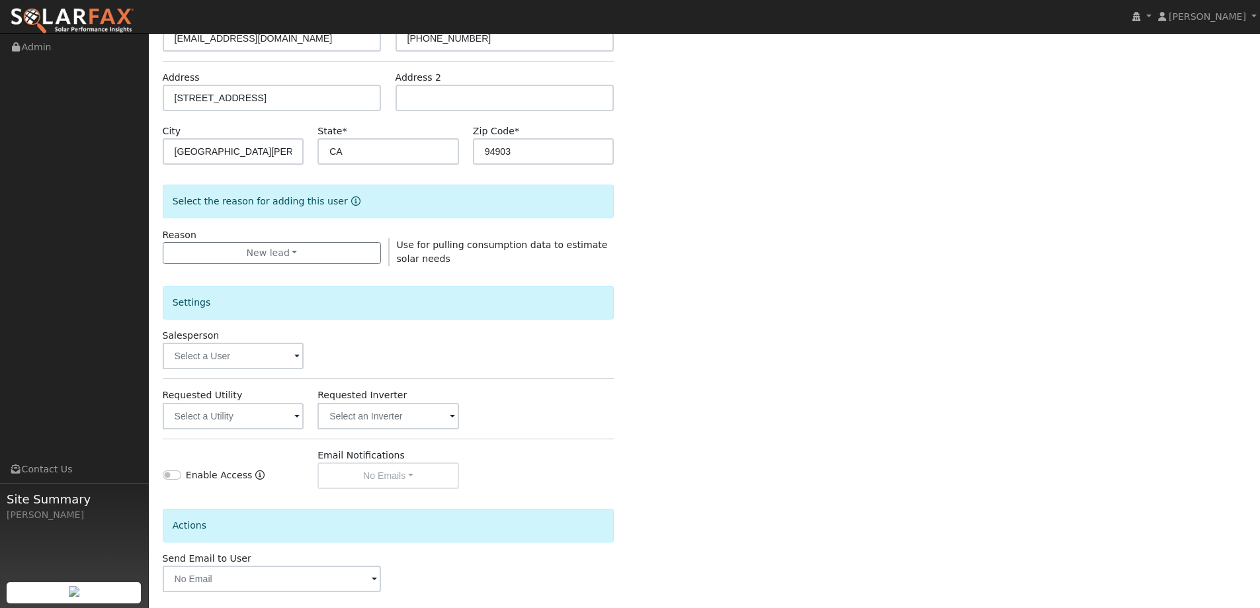
scroll to position [249, 0]
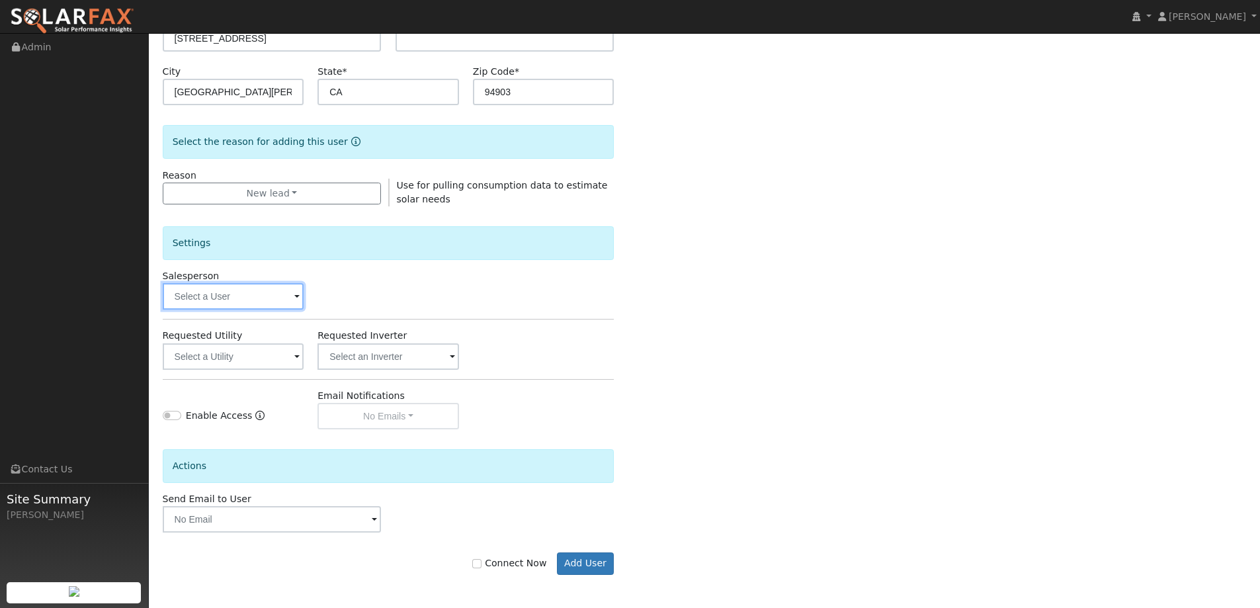
click at [261, 296] on input "text" at bounding box center [234, 296] width 142 height 26
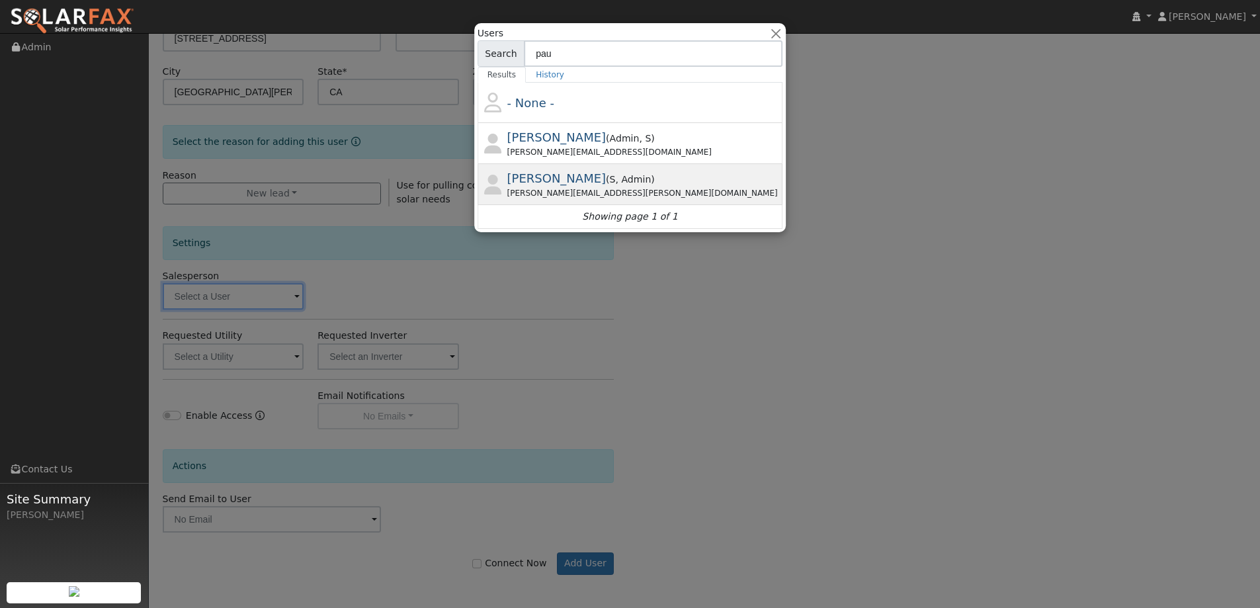
type input "pau"
click at [631, 173] on div "Paul Karst ( S , Admin ) Paul.karst@ambrosesolar.com" at bounding box center [643, 184] width 273 height 30
type input "Paul Karst"
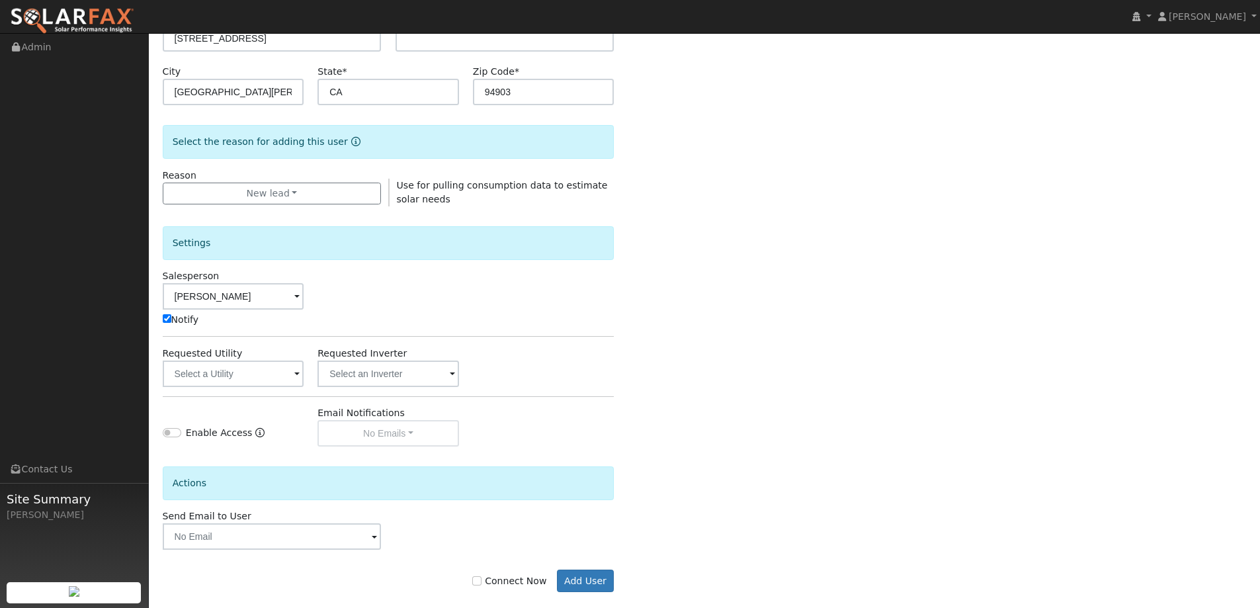
click at [241, 387] on div "Settings Salesperson Paul Karst Notify Requested Utility Requested Inverter Ena…" at bounding box center [389, 326] width 452 height 240
click at [247, 383] on input "text" at bounding box center [234, 373] width 142 height 26
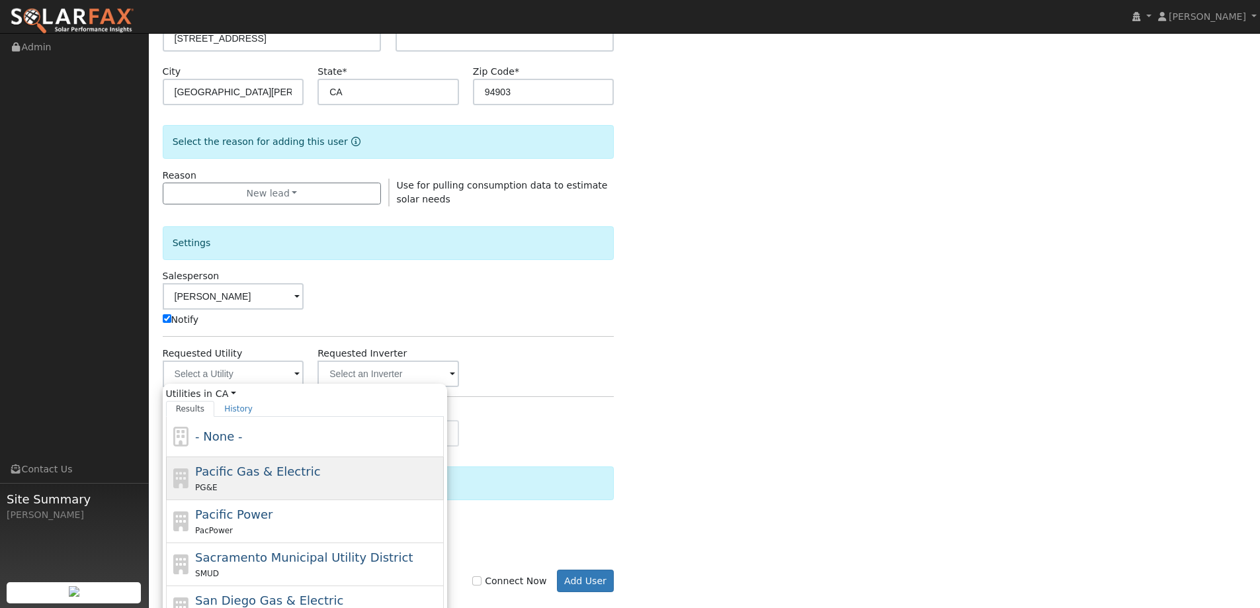
click at [314, 479] on div "Pacific Gas & Electric PG&E" at bounding box center [317, 478] width 245 height 32
type input "Pacific Gas & Electric"
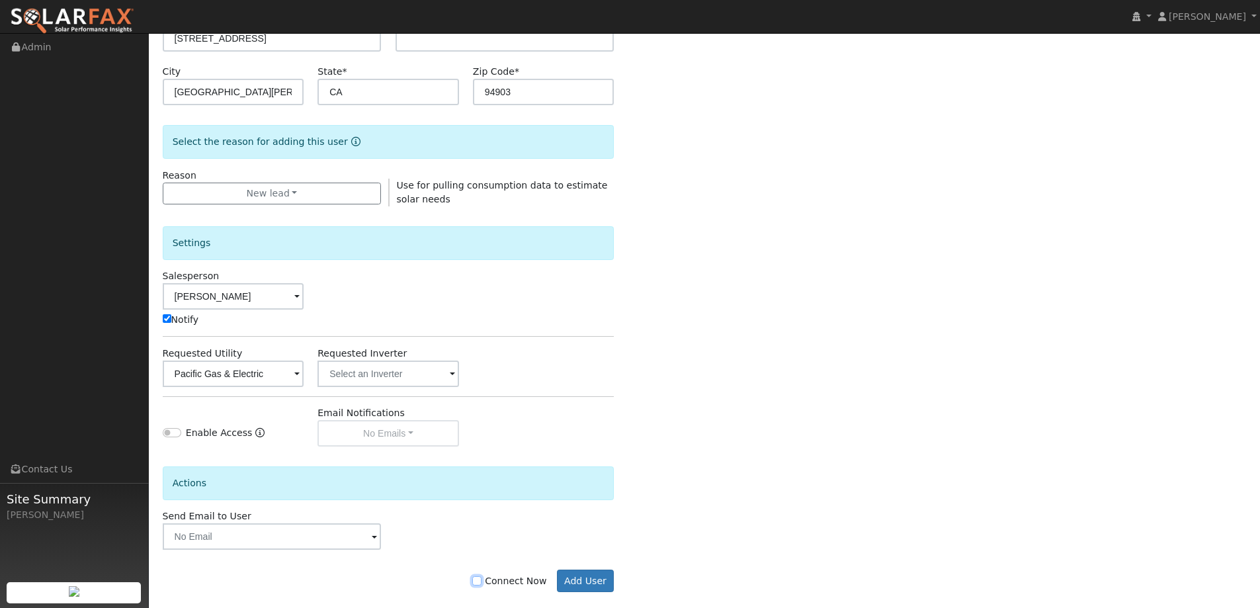
drag, startPoint x: 484, startPoint y: 578, endPoint x: 499, endPoint y: 580, distance: 14.7
click at [481, 579] on input "Connect Now" at bounding box center [476, 580] width 9 height 9
checkbox input "true"
click at [600, 577] on button "Add User" at bounding box center [586, 580] width 58 height 22
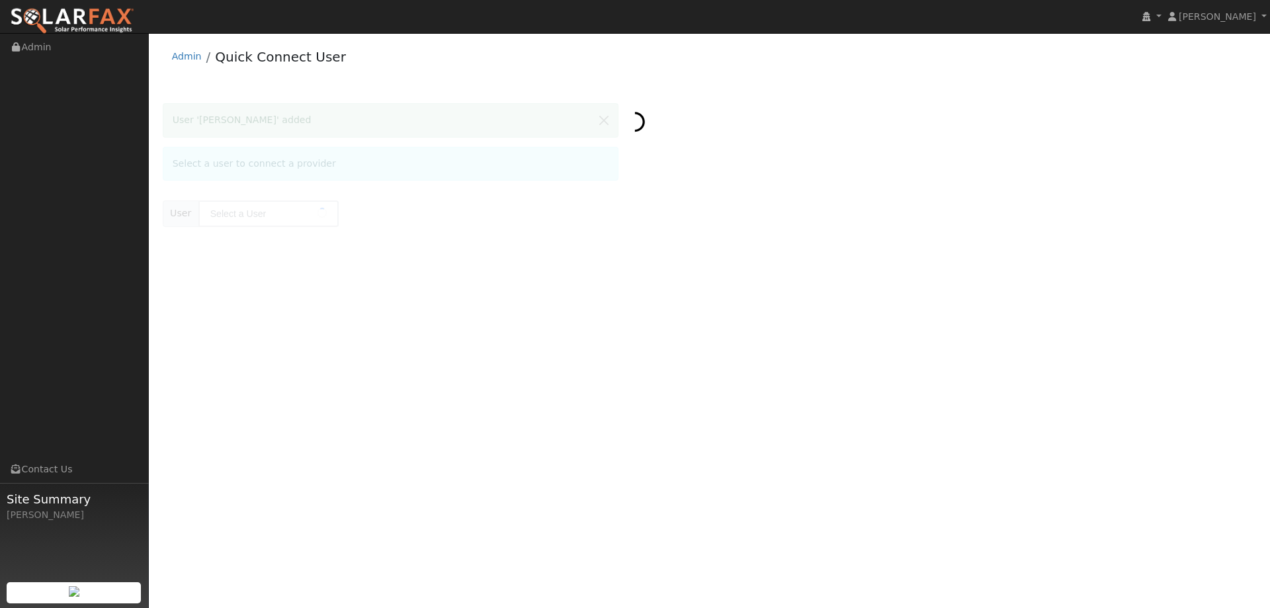
type input "[PERSON_NAME]"
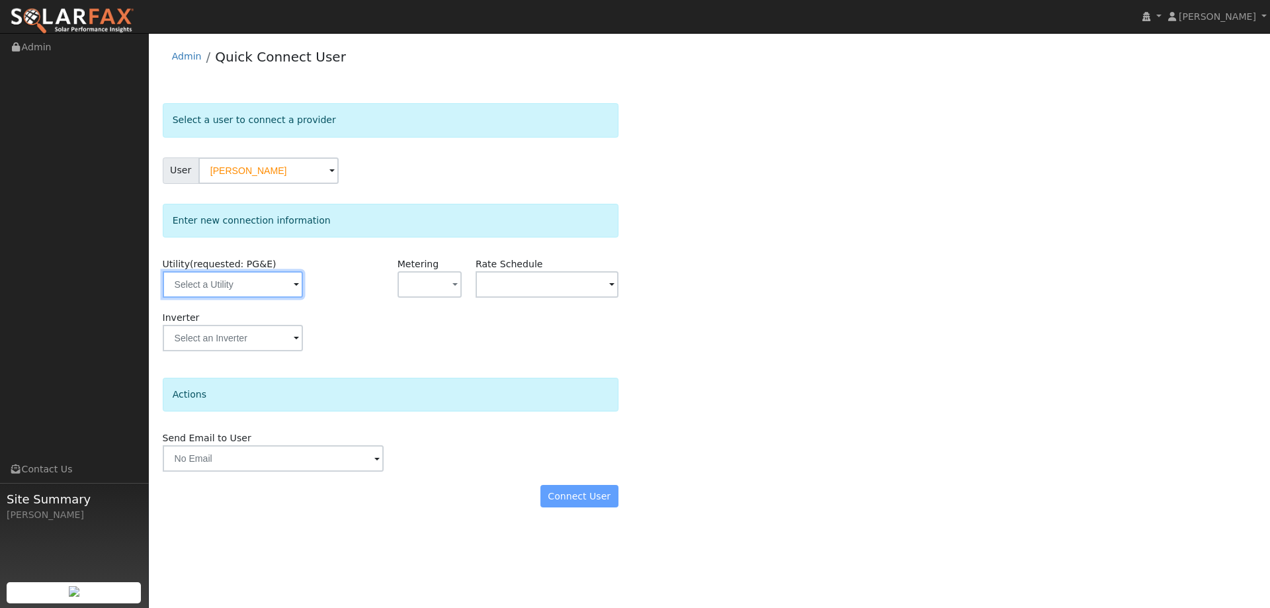
click at [259, 274] on input "text" at bounding box center [233, 284] width 140 height 26
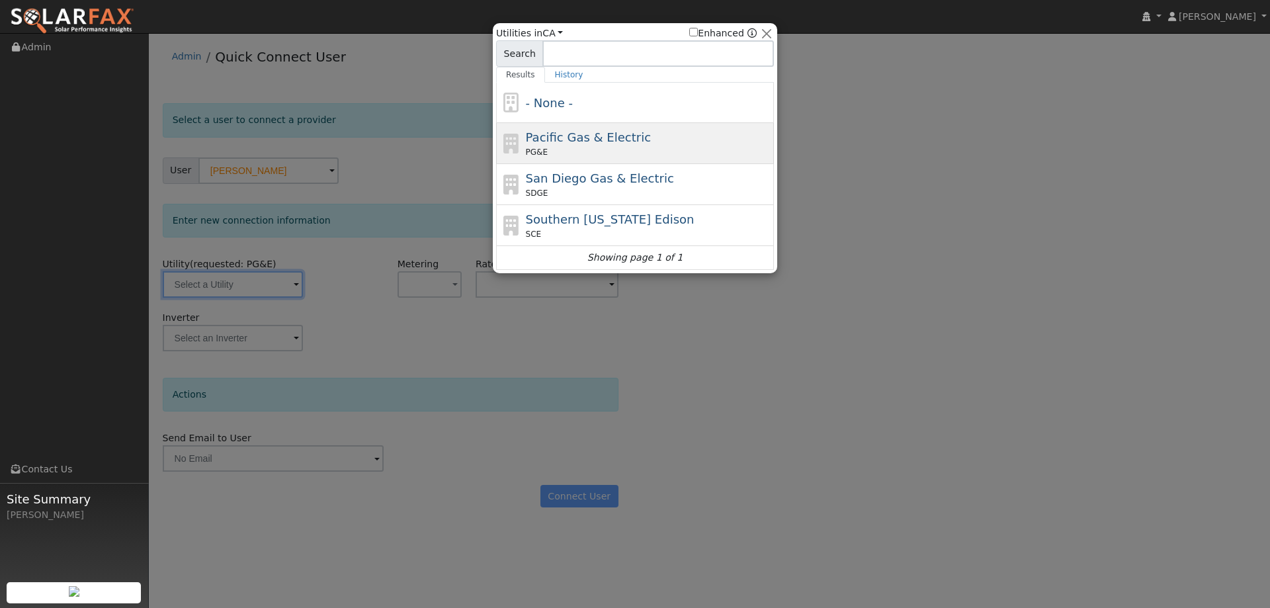
click at [590, 154] on div "PG&E" at bounding box center [648, 152] width 245 height 12
type input "PG&E"
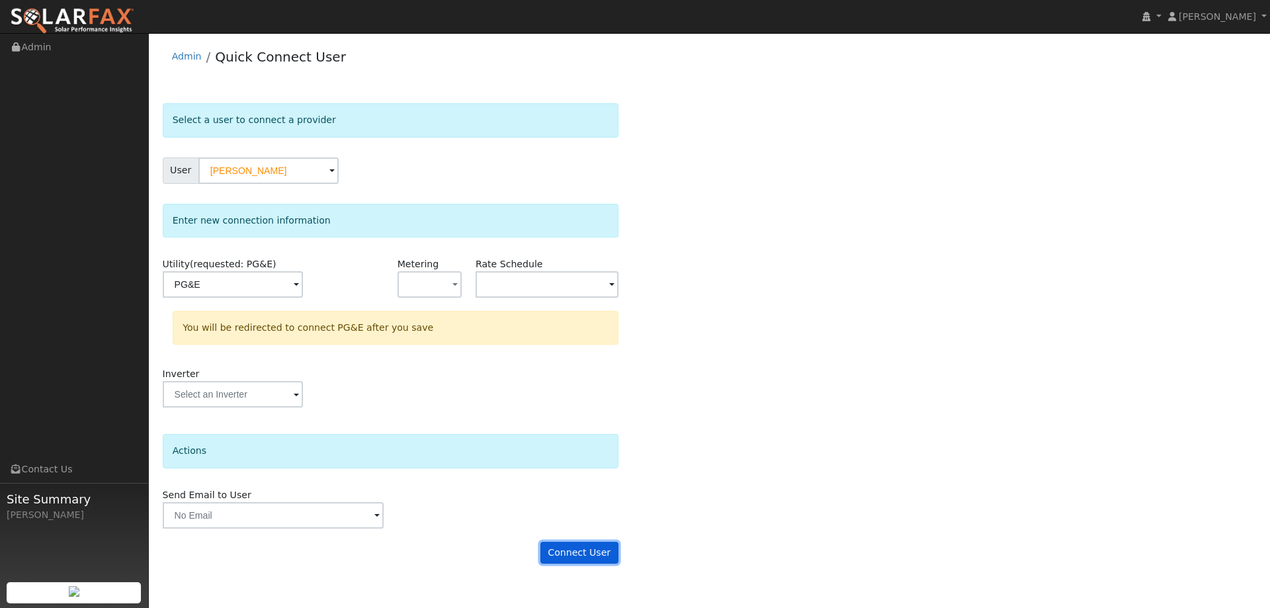
click at [604, 544] on button "Connect User" at bounding box center [579, 553] width 78 height 22
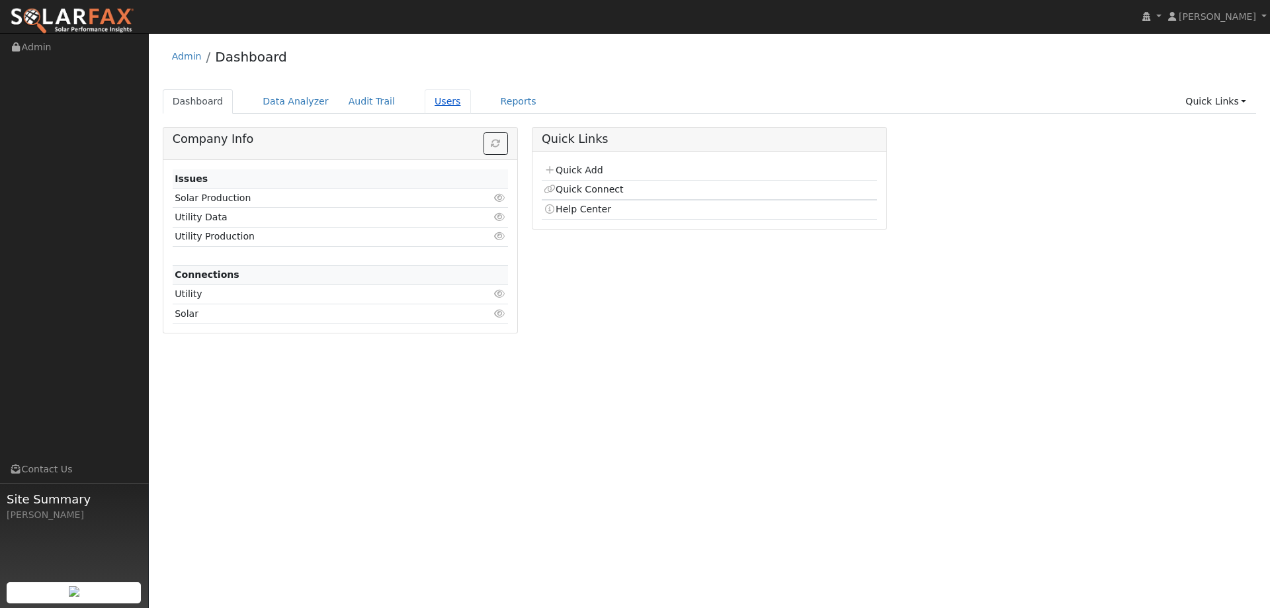
click at [425, 104] on link "Users" at bounding box center [448, 101] width 46 height 24
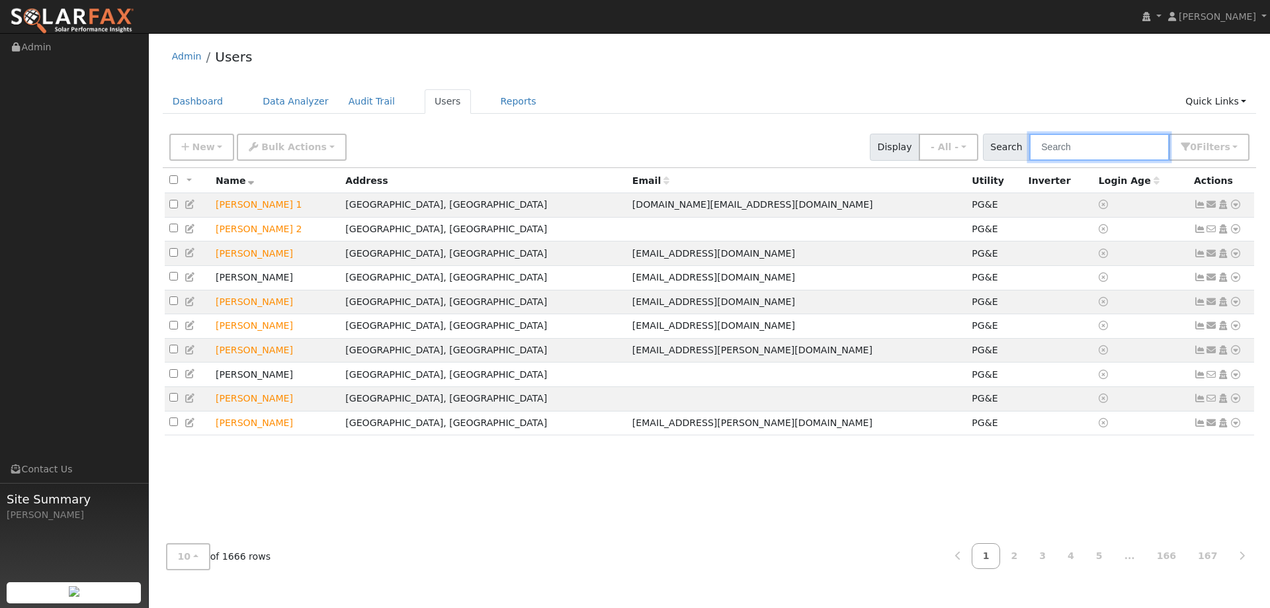
drag, startPoint x: 1111, startPoint y: 145, endPoint x: 1092, endPoint y: 146, distance: 19.2
click at [1110, 145] on input "text" at bounding box center [1099, 147] width 140 height 27
paste input "Gilbert Recla"
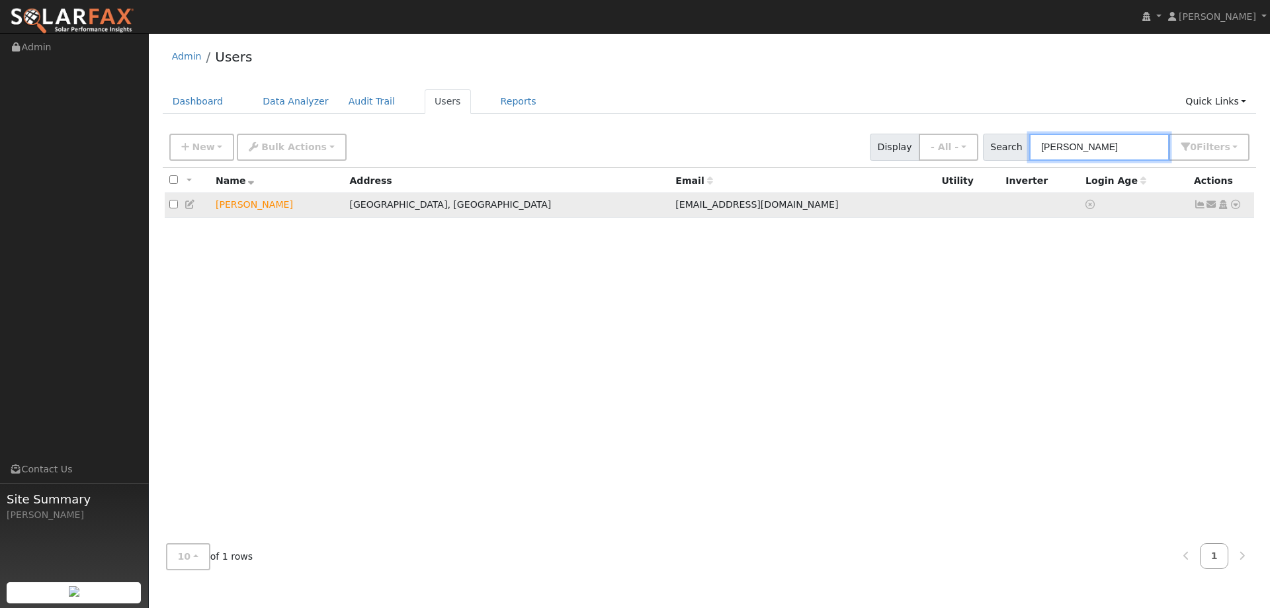
type input "Gilbert Recla"
click at [1239, 206] on icon at bounding box center [1235, 204] width 12 height 9
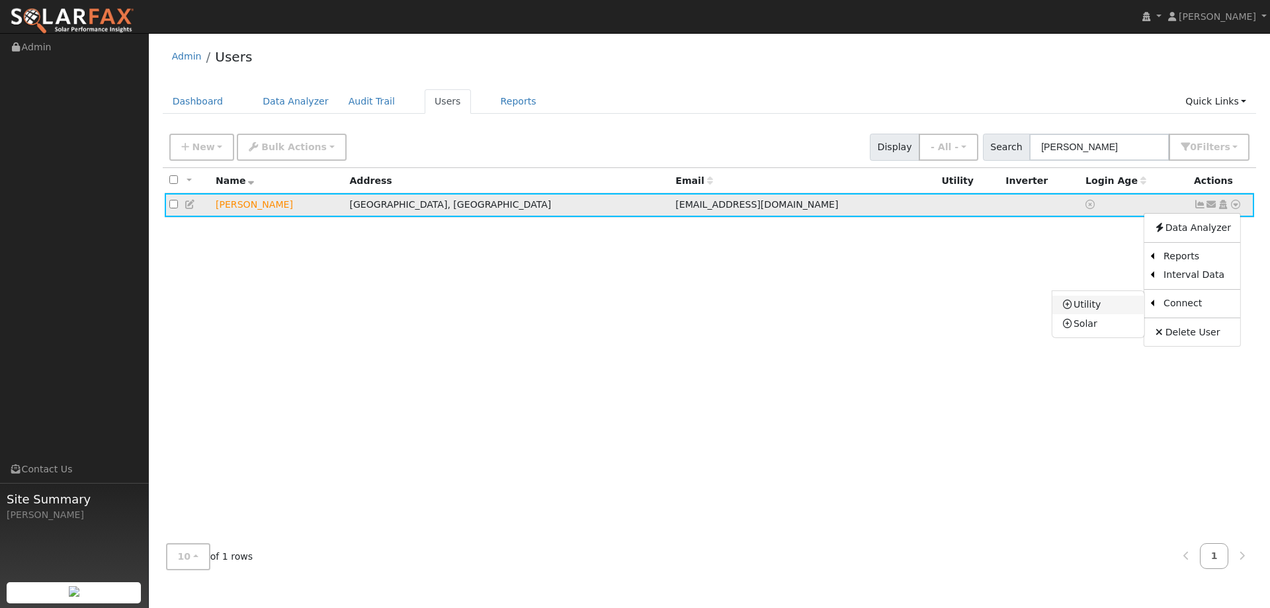
click at [1126, 307] on link "Utility" at bounding box center [1098, 305] width 92 height 19
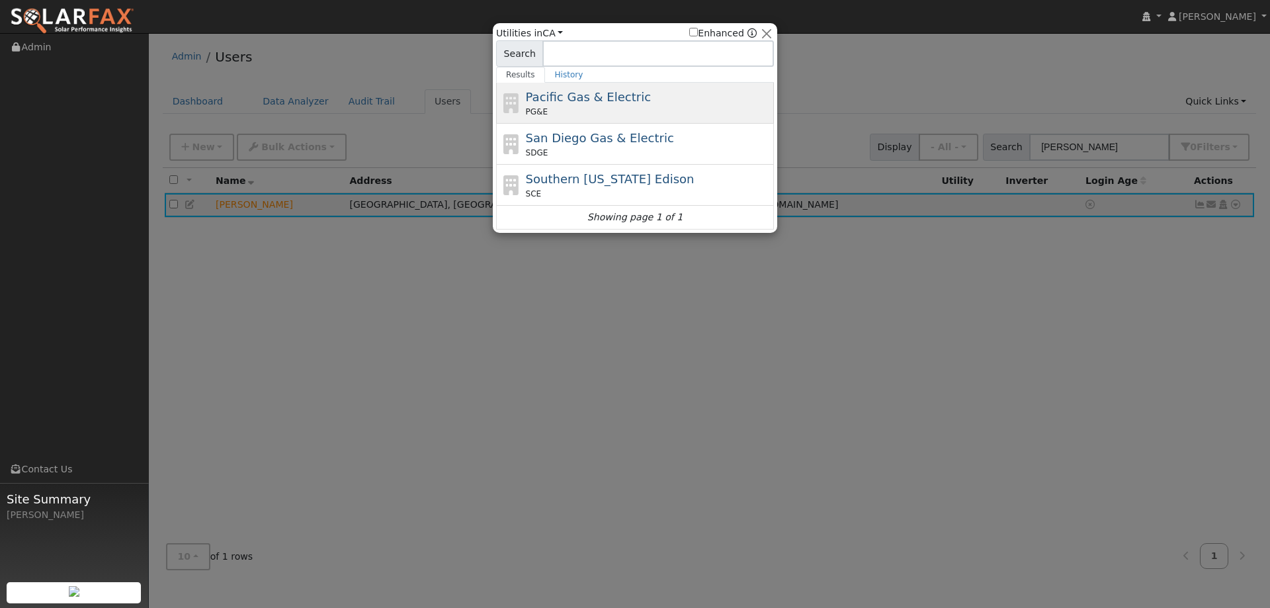
click at [618, 94] on span "Pacific Gas & Electric" at bounding box center [588, 97] width 125 height 14
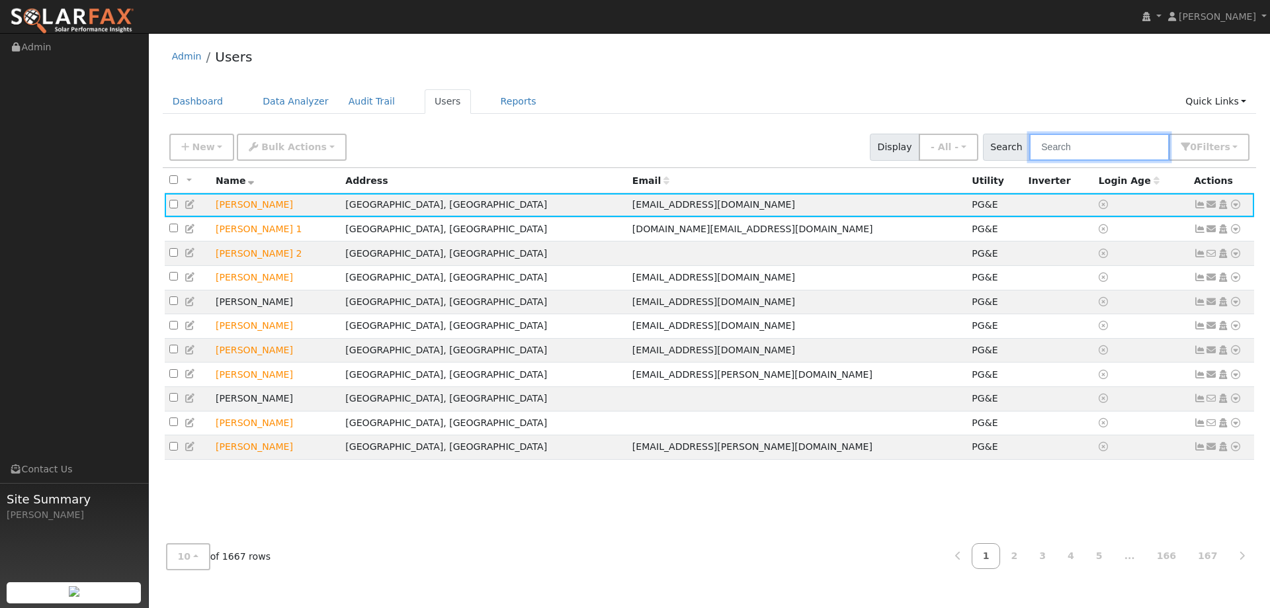
click at [1077, 149] on input "text" at bounding box center [1099, 147] width 140 height 27
drag, startPoint x: 1098, startPoint y: 153, endPoint x: 1063, endPoint y: 147, distance: 35.0
click at [1097, 153] on input "text" at bounding box center [1099, 147] width 140 height 27
paste input "[PERSON_NAME]"
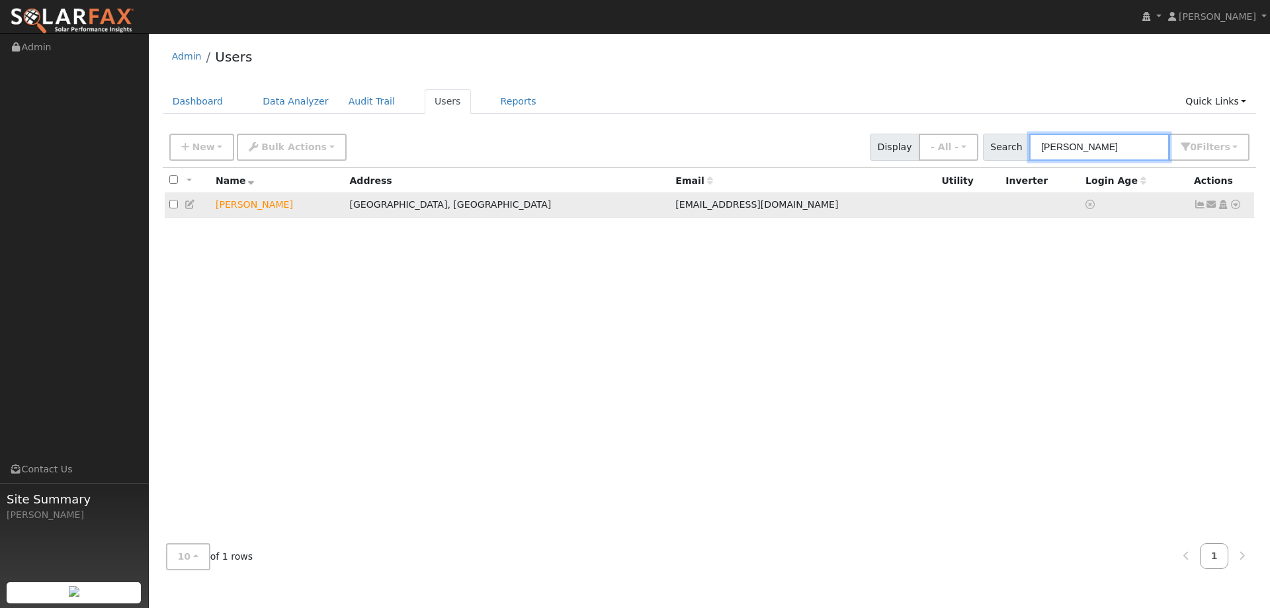
type input "[PERSON_NAME]"
click at [1239, 208] on icon at bounding box center [1235, 204] width 12 height 9
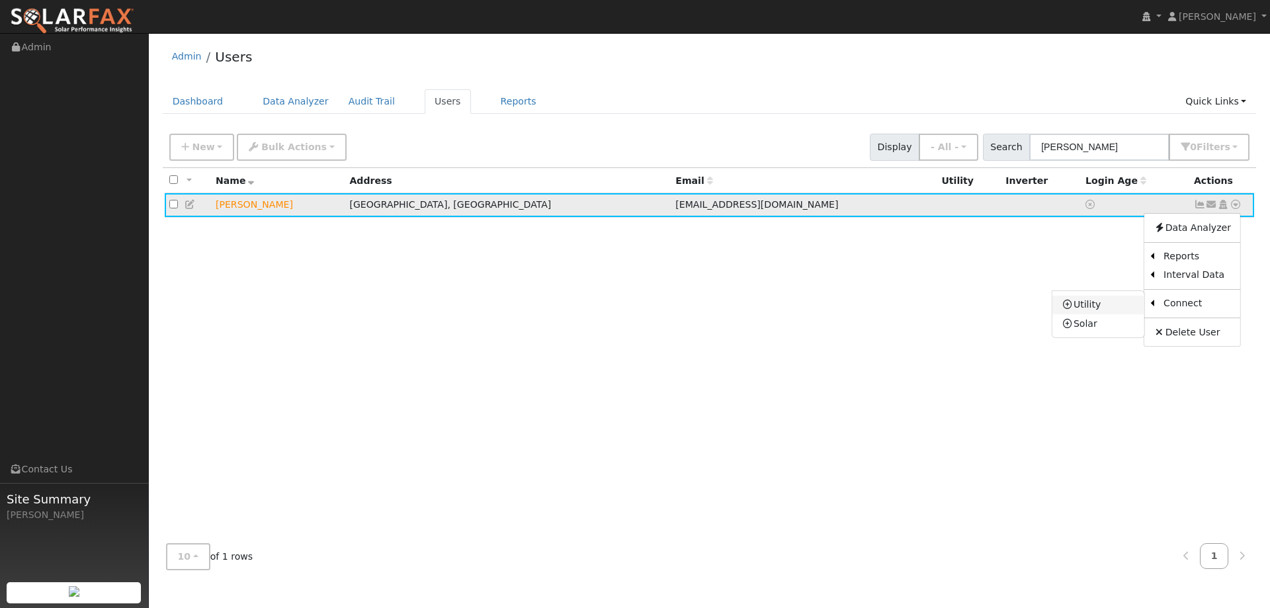
click at [1100, 304] on link "Utility" at bounding box center [1098, 305] width 92 height 19
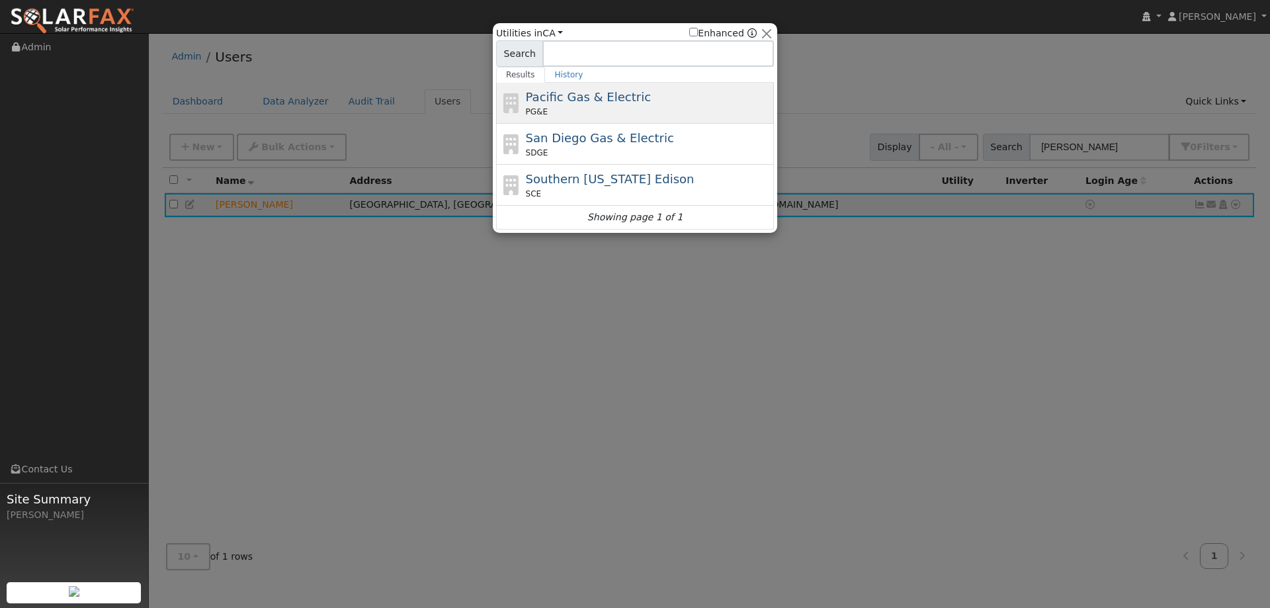
click at [621, 108] on div "PG&E" at bounding box center [648, 112] width 245 height 12
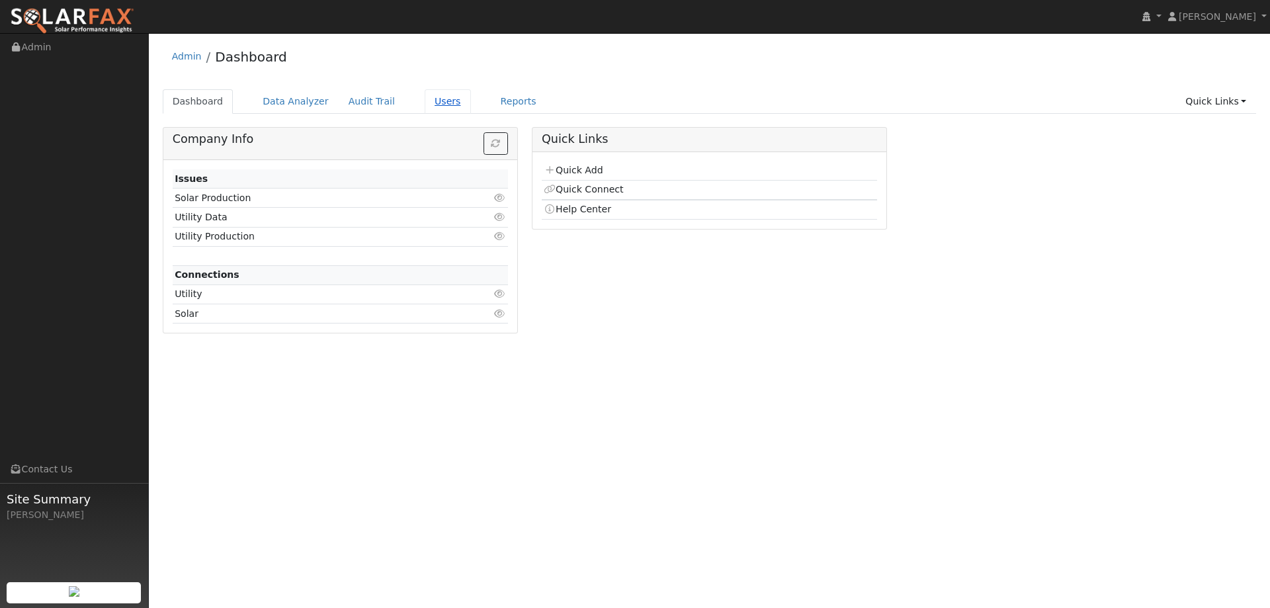
click at [428, 94] on link "Users" at bounding box center [448, 101] width 46 height 24
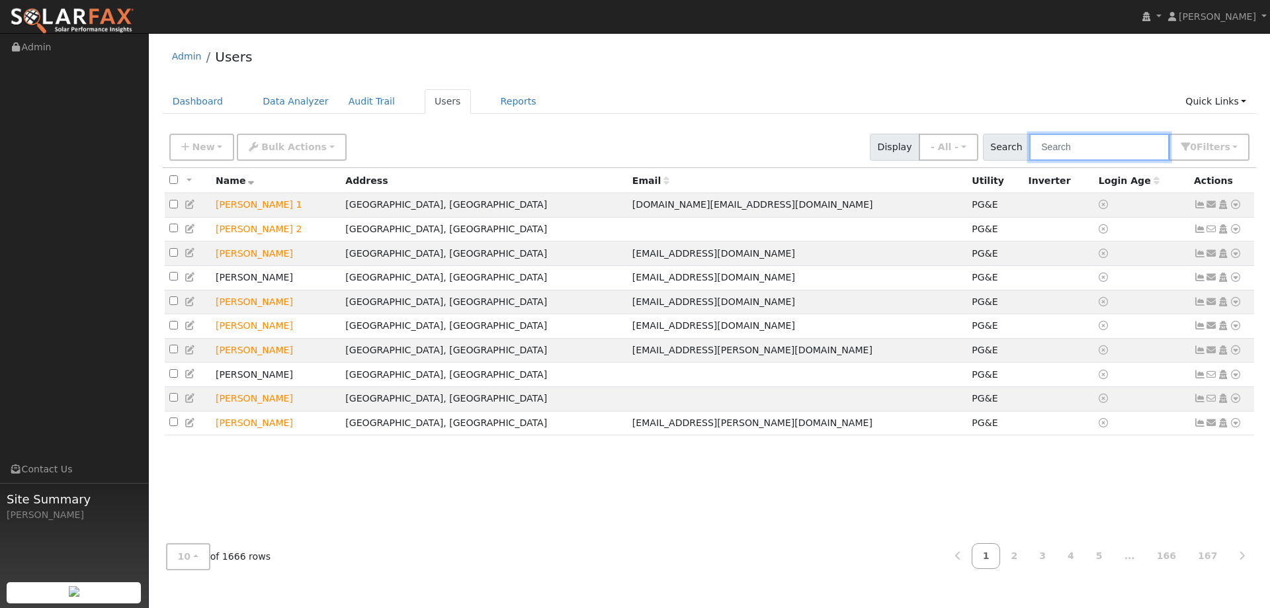
click at [1079, 143] on input "text" at bounding box center [1099, 147] width 140 height 27
paste input "[PERSON_NAME]"
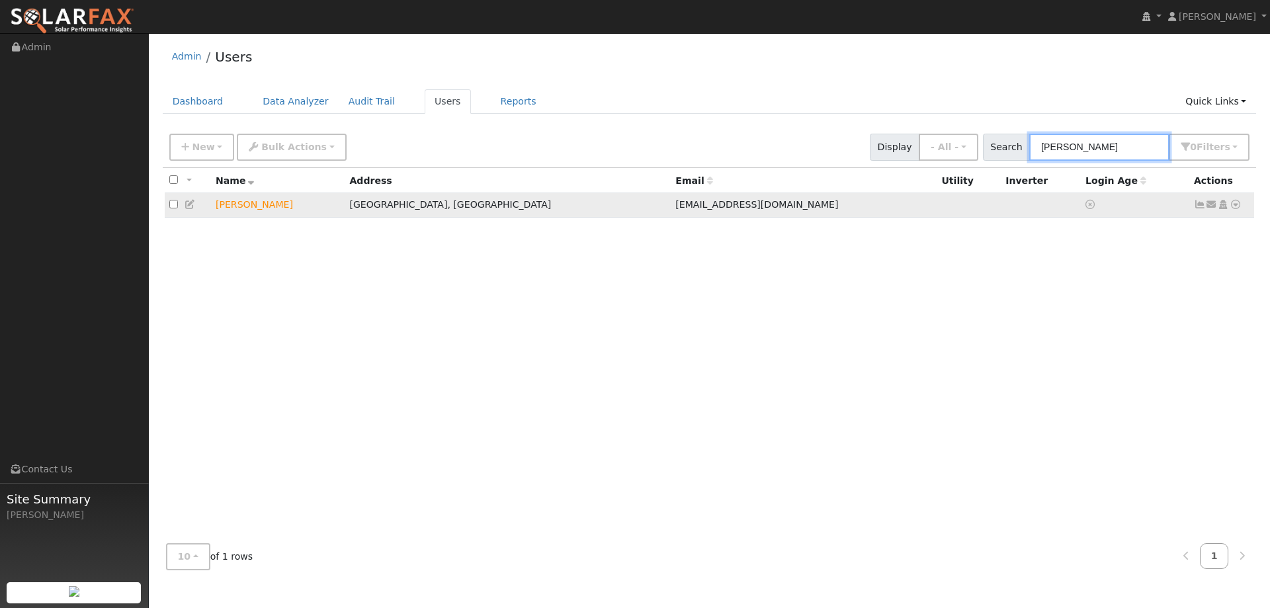
type input "[PERSON_NAME]"
click at [1237, 209] on icon at bounding box center [1235, 204] width 12 height 9
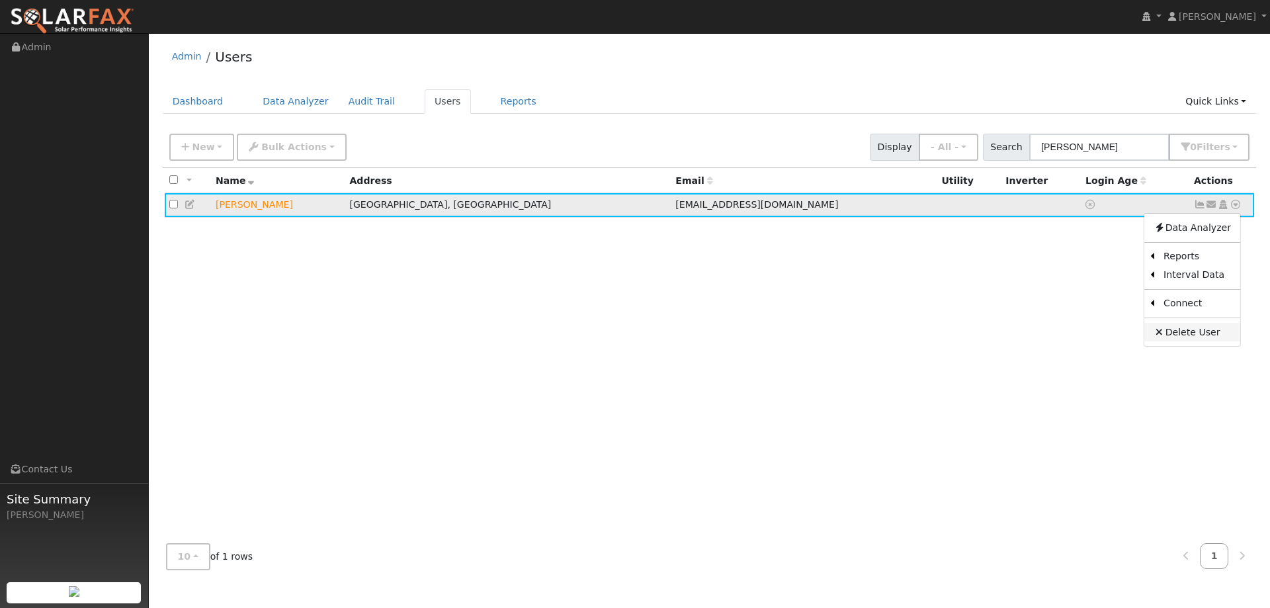
click at [1192, 333] on link "Delete User" at bounding box center [1192, 332] width 96 height 19
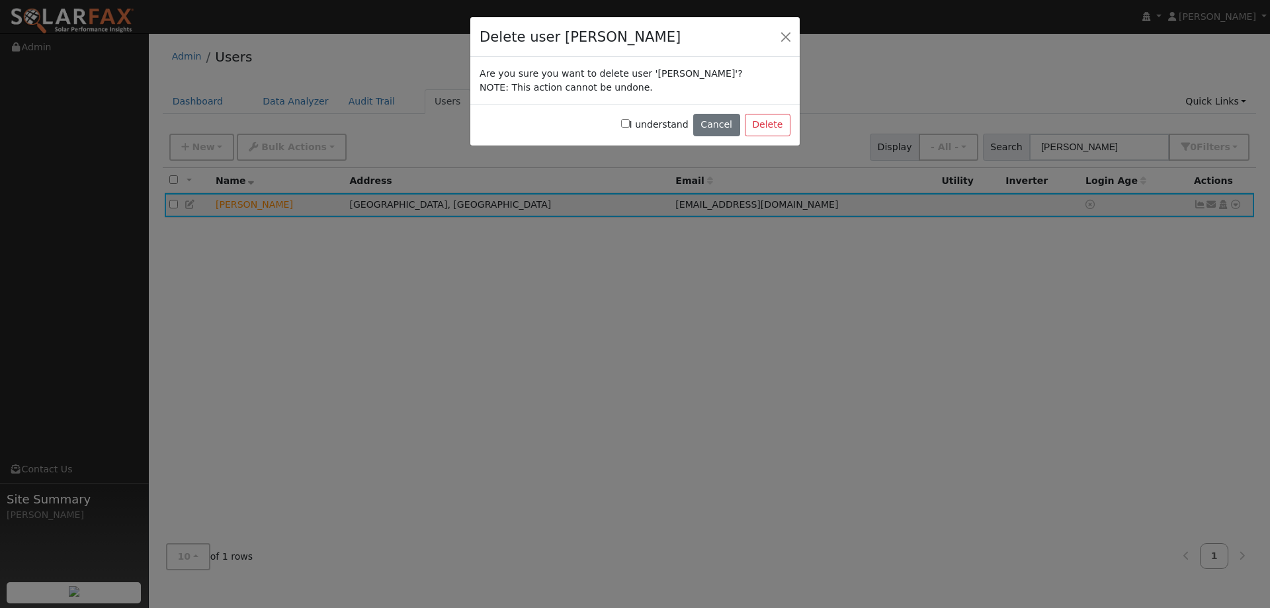
click at [630, 121] on input "I understand" at bounding box center [625, 123] width 9 height 9
checkbox input "true"
click at [766, 123] on button "Delete" at bounding box center [768, 125] width 46 height 22
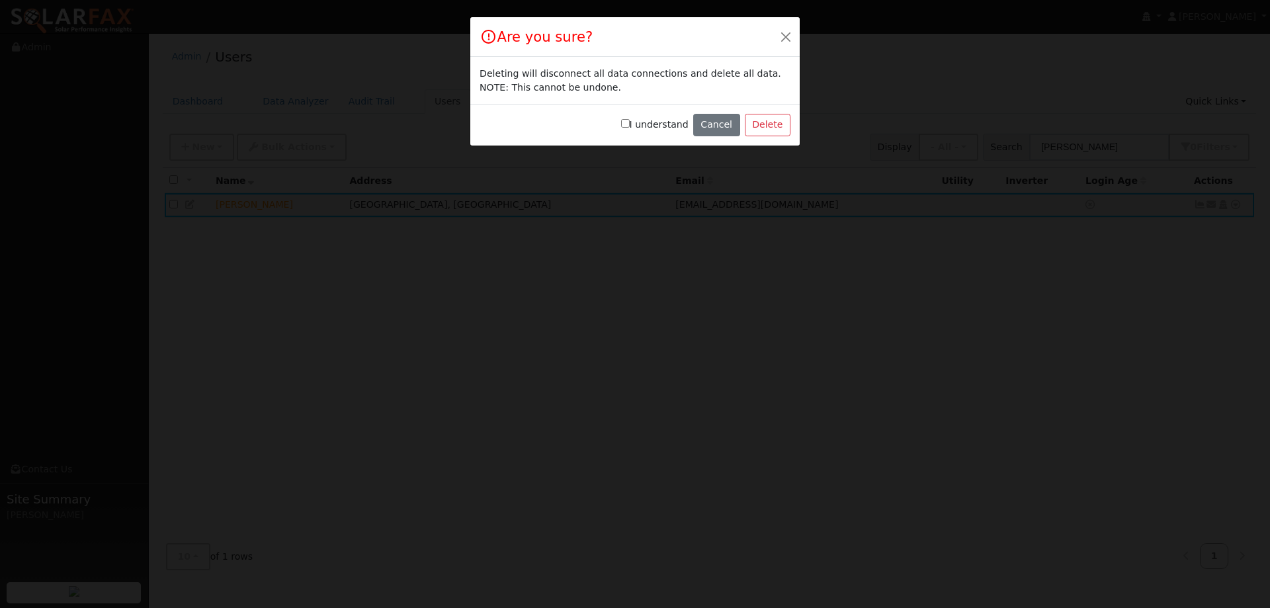
click at [630, 124] on input "I understand" at bounding box center [625, 123] width 9 height 9
checkbox input "true"
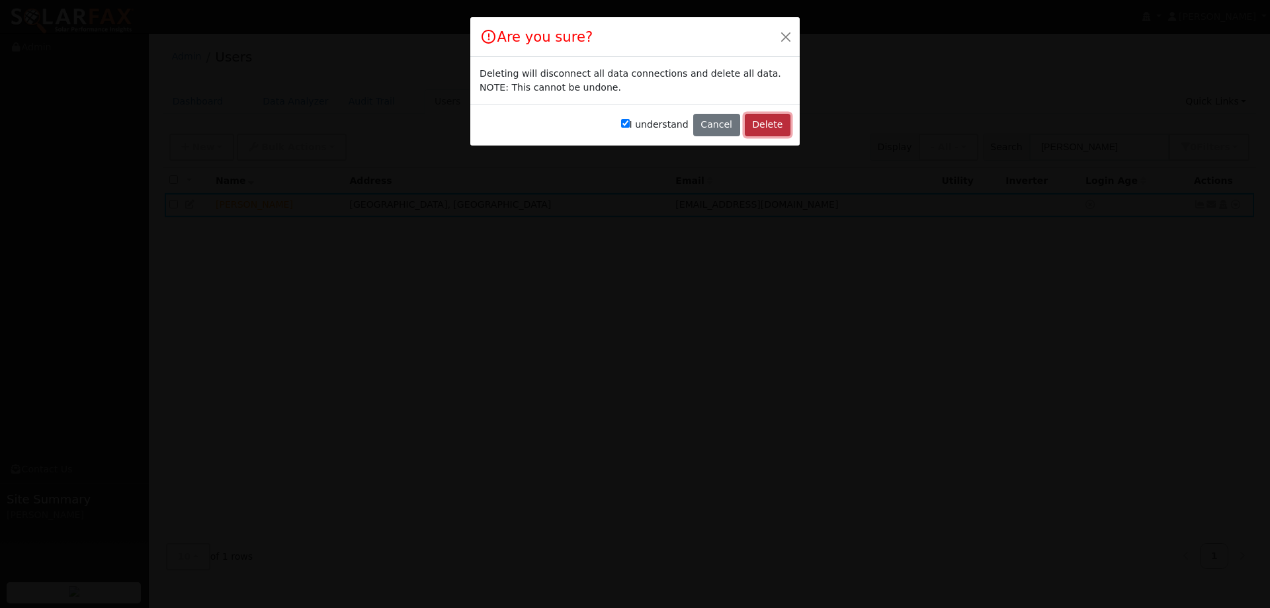
click at [782, 123] on button "Delete" at bounding box center [768, 125] width 46 height 22
